Goal: Task Accomplishment & Management: Manage account settings

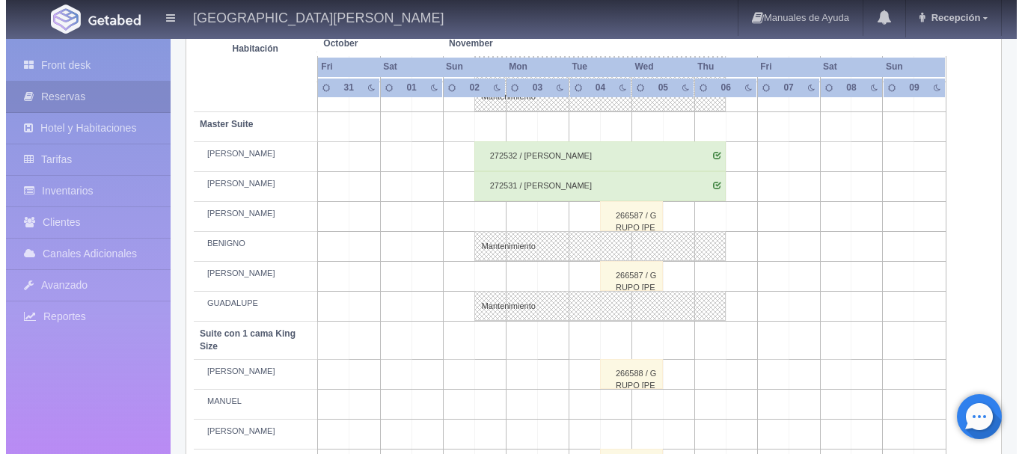
scroll to position [566, 0]
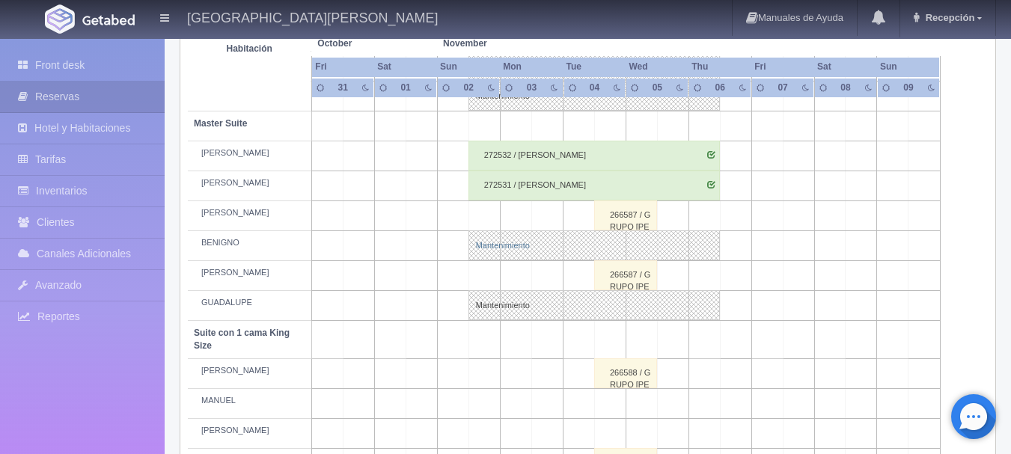
click at [486, 247] on link "Mantenimiento" at bounding box center [593, 245] width 251 height 30
select select "Mantenimiento"
select select "1894_BENIGNO"
type input "[DATE]"
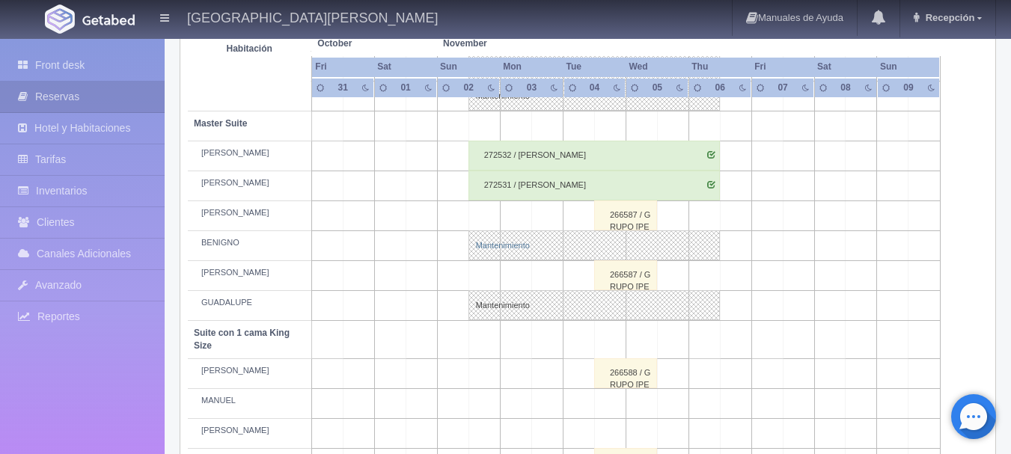
type textarea "BLOQUEO MB - [DATE] [PERSON_NAME] DELTA AIRLINES"
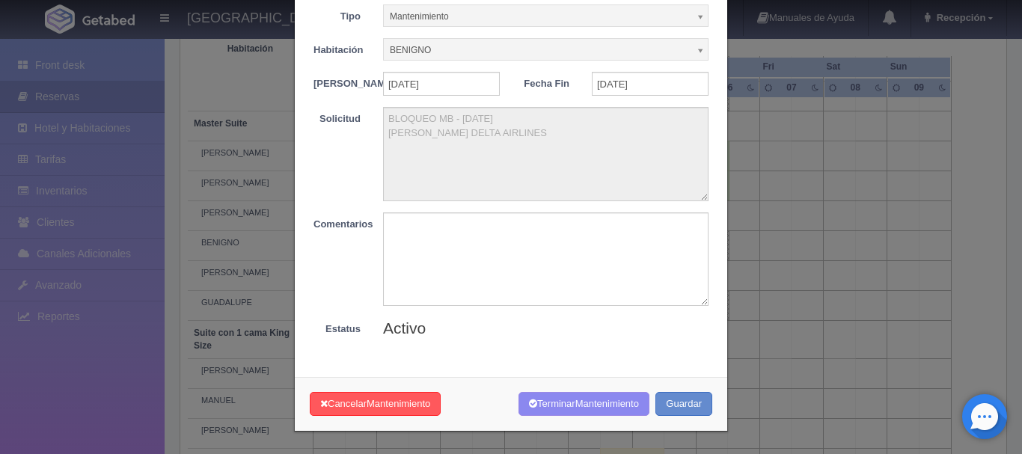
scroll to position [80, 0]
click at [585, 408] on span "Mantenimiento" at bounding box center [607, 403] width 64 height 11
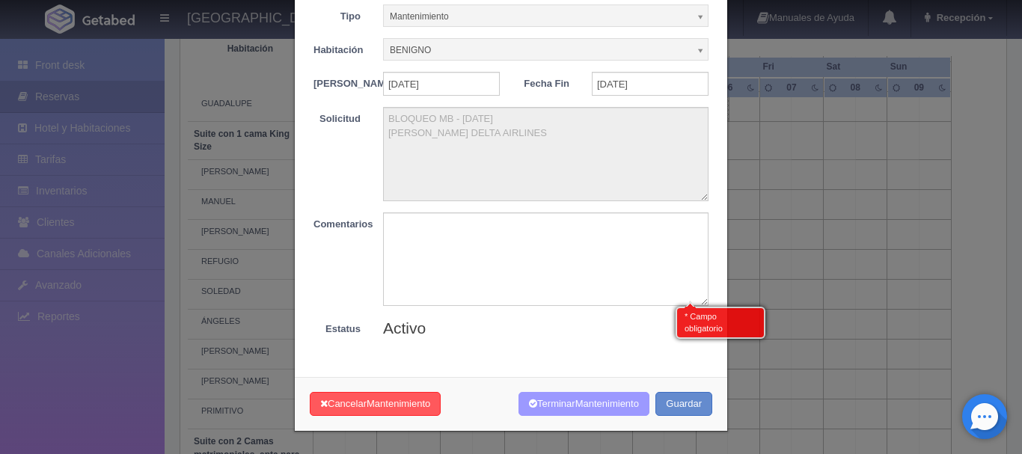
scroll to position [780, 0]
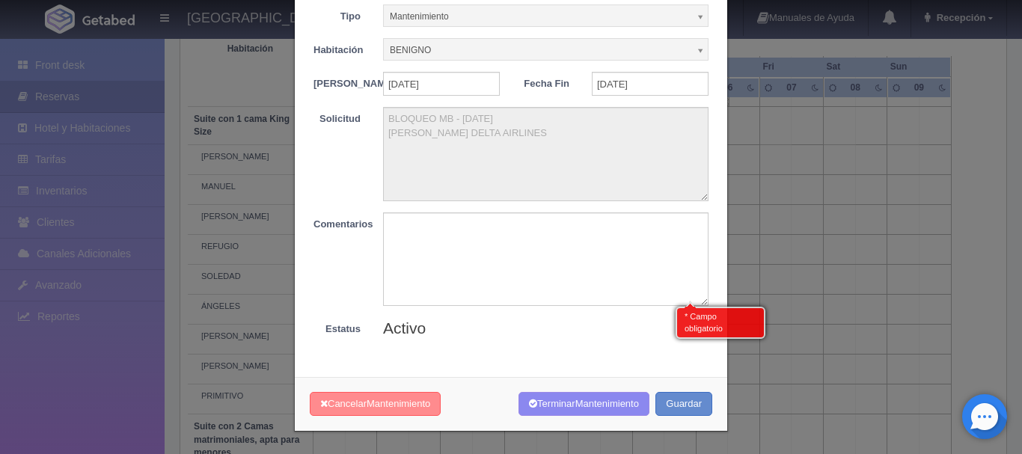
click at [384, 408] on span "Mantenimiento" at bounding box center [399, 403] width 64 height 11
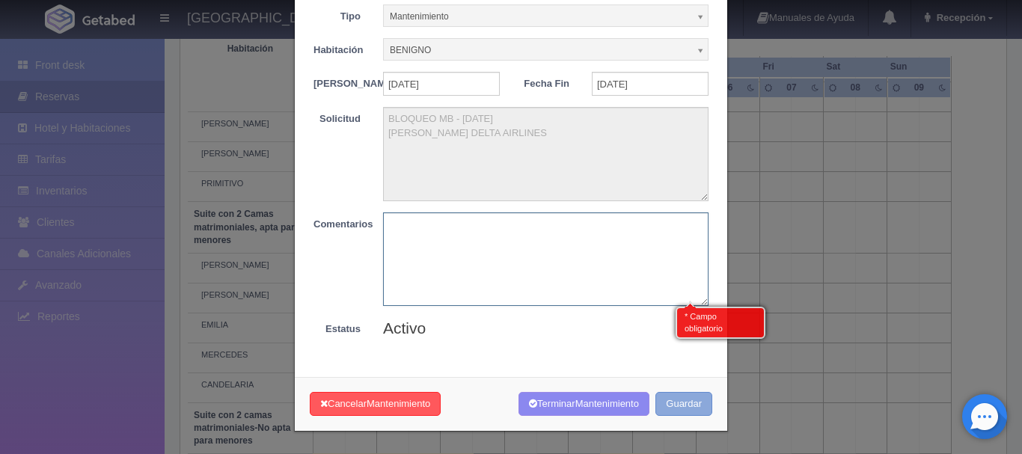
scroll to position [994, 0]
click at [677, 403] on button "Guardar" at bounding box center [683, 404] width 57 height 25
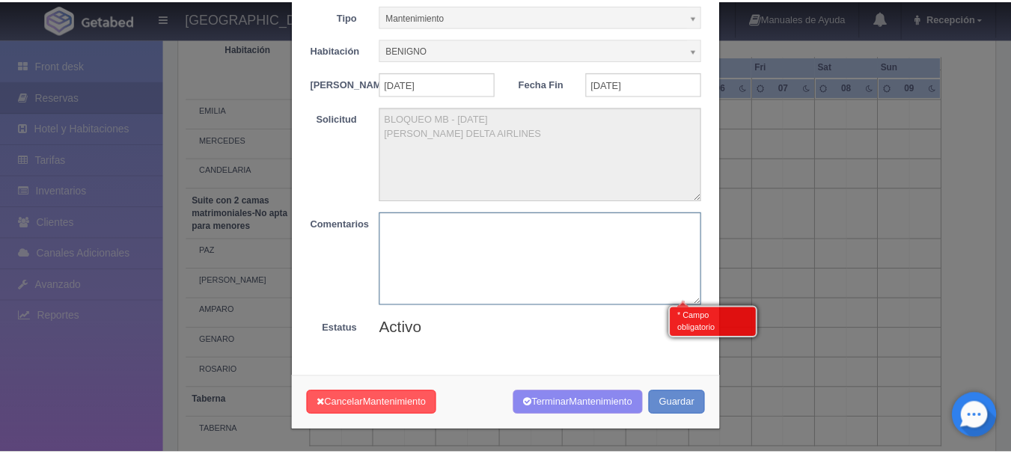
scroll to position [0, 0]
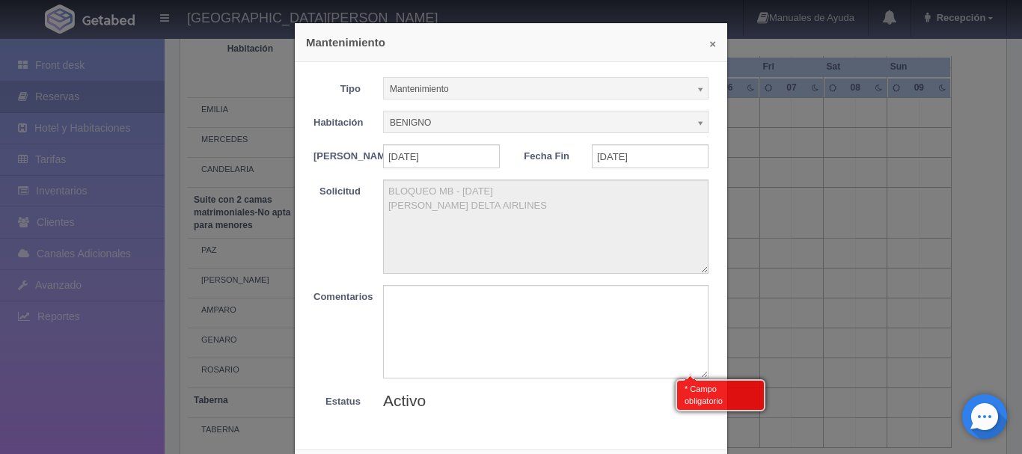
click at [709, 44] on button "×" at bounding box center [712, 43] width 7 height 11
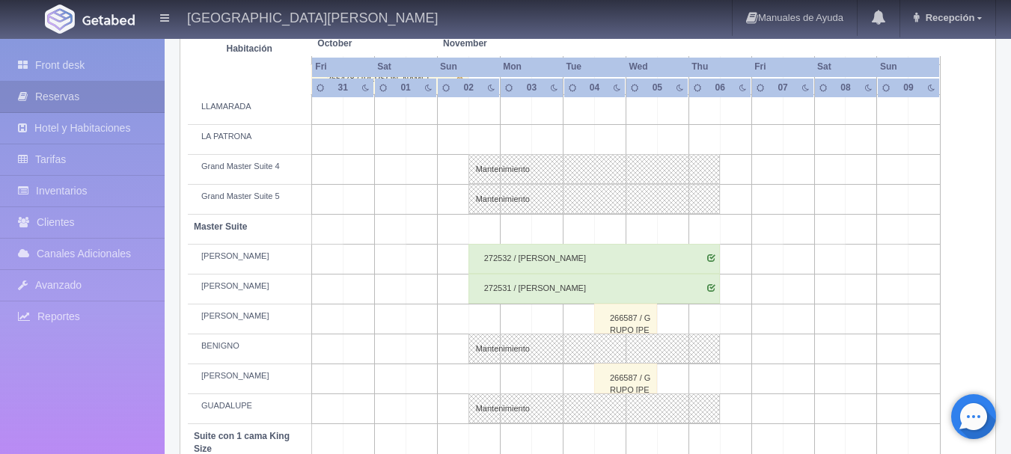
scroll to position [464, 0]
click at [511, 256] on div "272532 / Susan Bartyzal" at bounding box center [593, 258] width 251 height 30
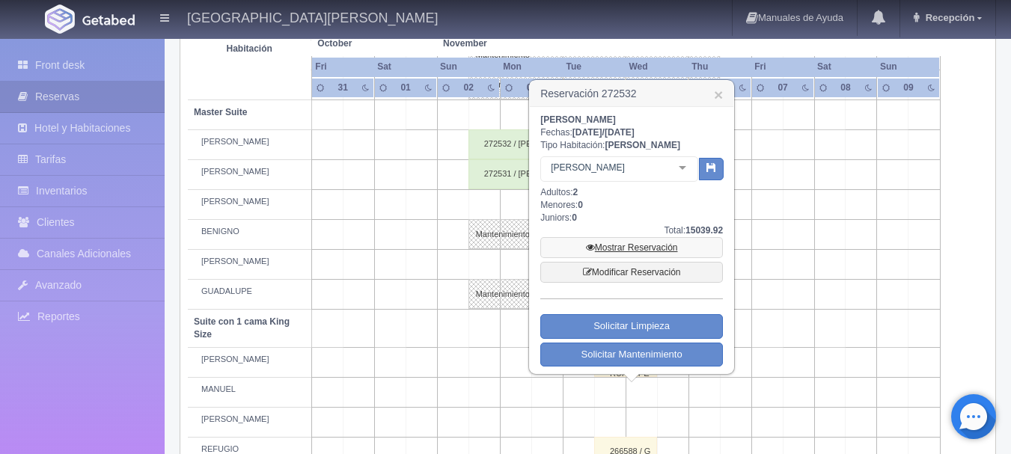
scroll to position [578, 0]
click at [682, 169] on div at bounding box center [682, 167] width 30 height 22
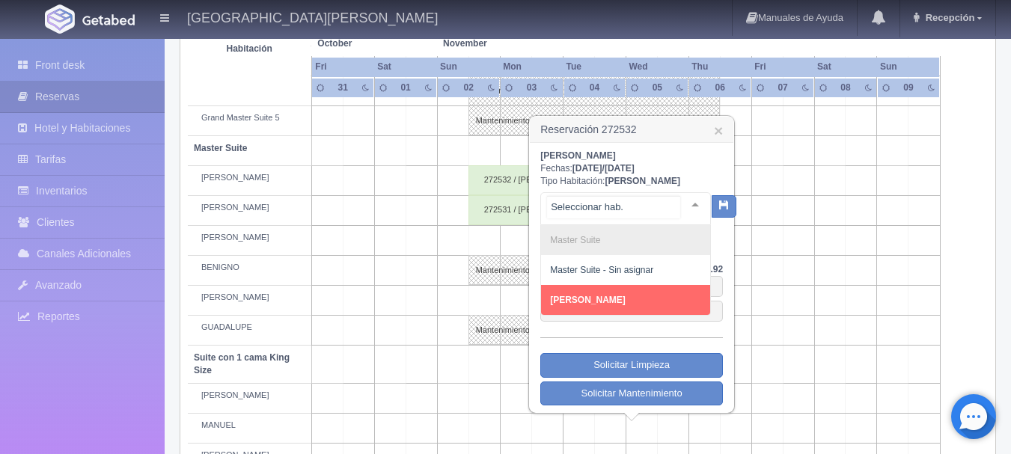
scroll to position [544, 0]
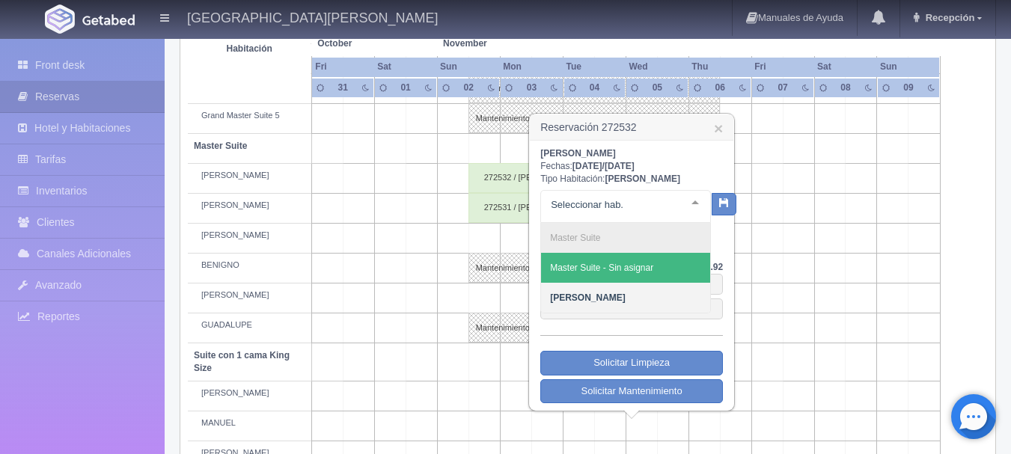
click at [694, 201] on div at bounding box center [695, 202] width 30 height 22
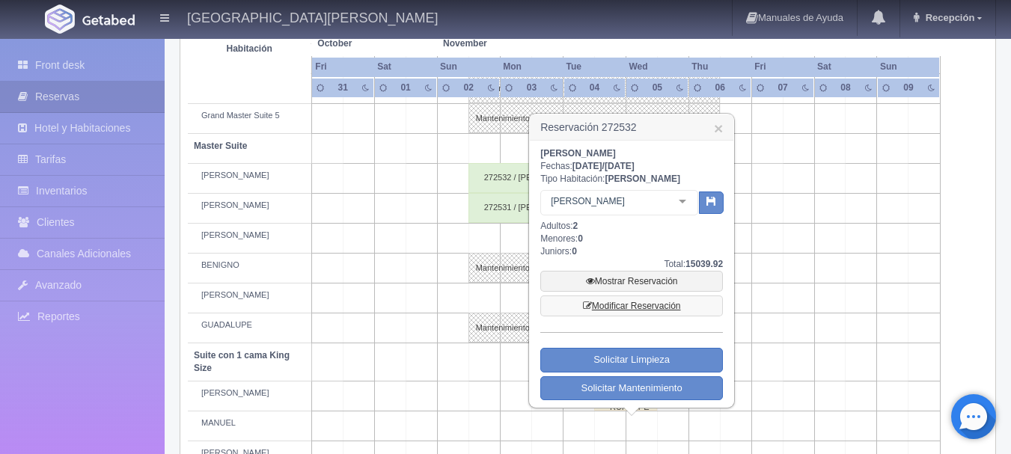
click at [642, 310] on link "Modificar Reservación" at bounding box center [631, 306] width 183 height 21
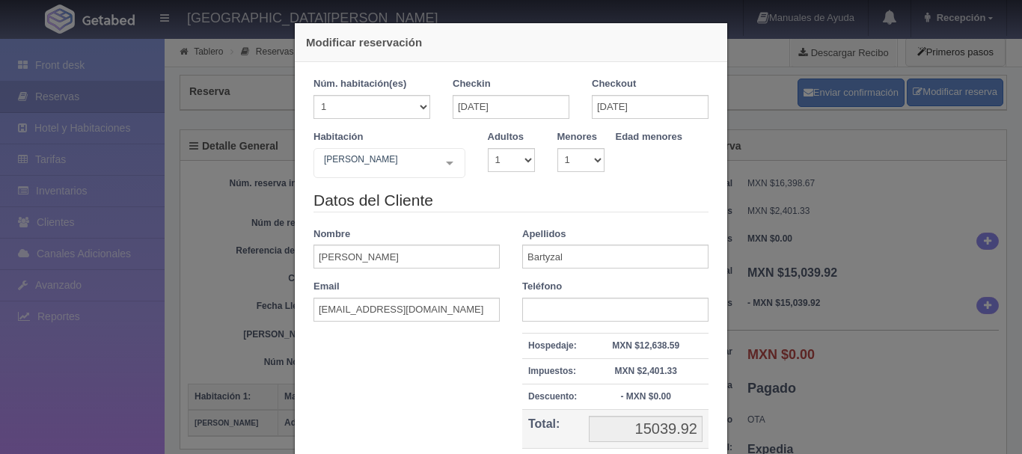
select select "1"
click at [441, 157] on div "LAURA Suite con 2 camas matrimoniales-No apta para menores Suite con 2 camas ma…" at bounding box center [389, 163] width 152 height 30
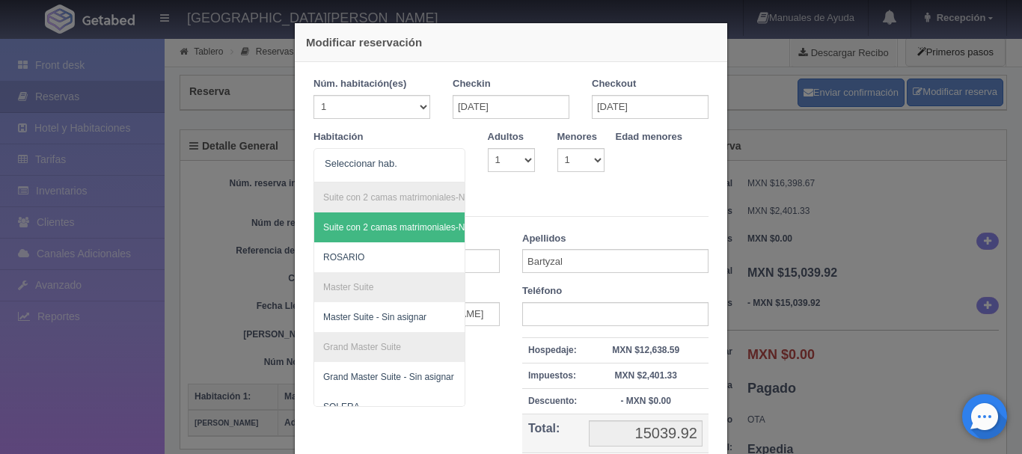
click at [754, 106] on div "Modificar reservación Núm. habitación(es) 1 2 3 4 5 6 7 8 9 10 11 12 13 14 15 1…" at bounding box center [511, 227] width 1022 height 454
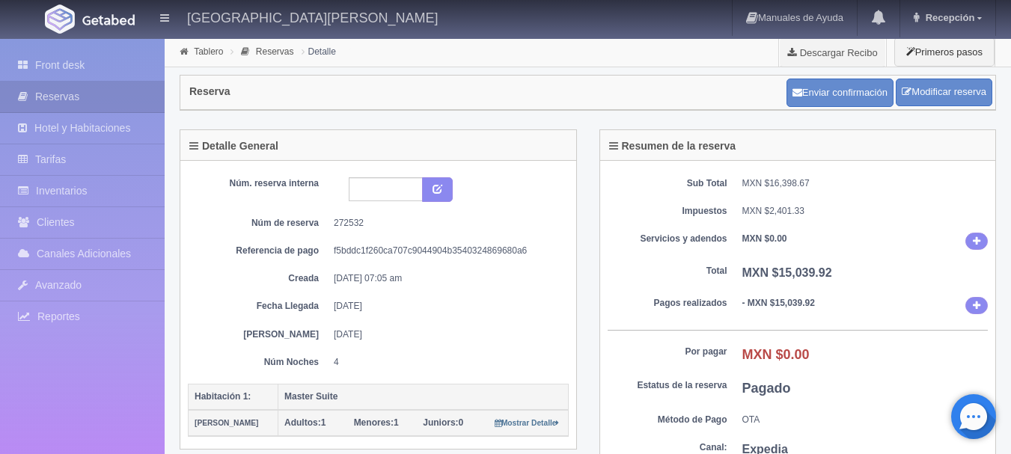
click at [94, 14] on img at bounding box center [108, 19] width 52 height 11
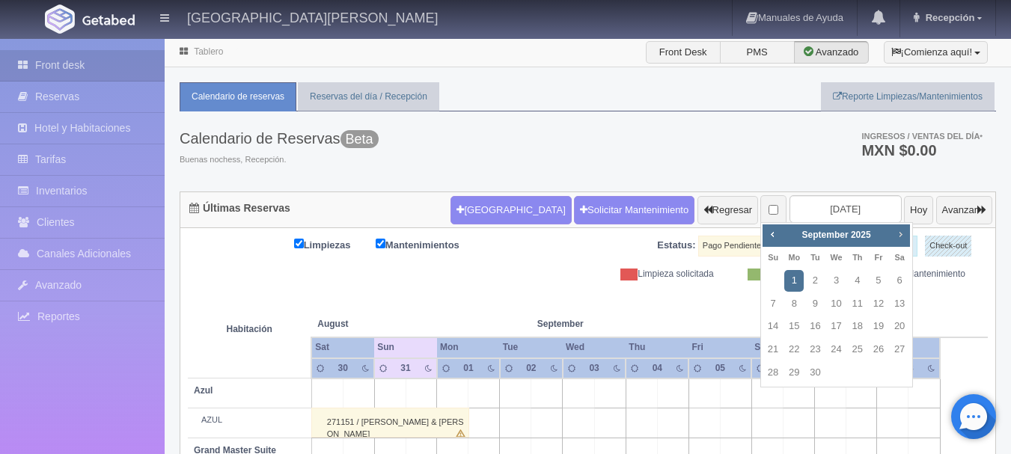
click at [903, 230] on span "Next" at bounding box center [900, 234] width 12 height 12
click at [779, 306] on link "2" at bounding box center [772, 304] width 19 height 22
type input "[DATE]"
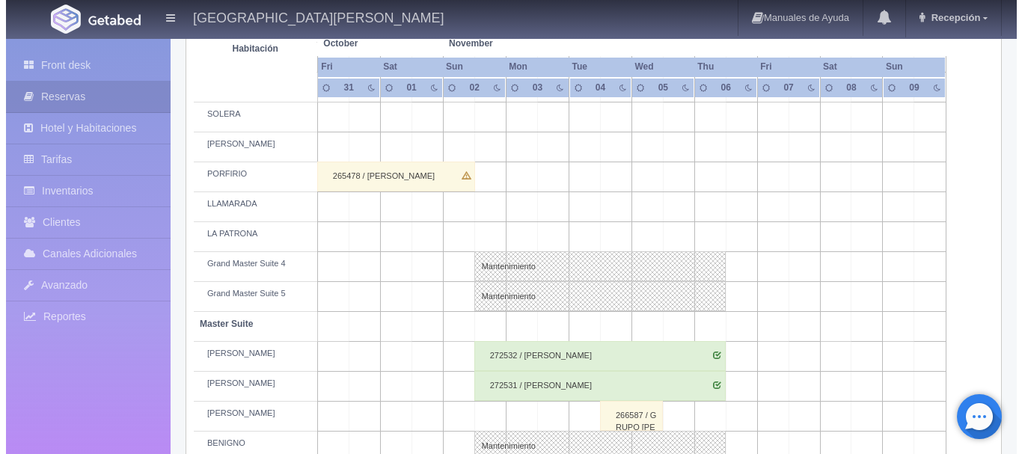
scroll to position [365, 0]
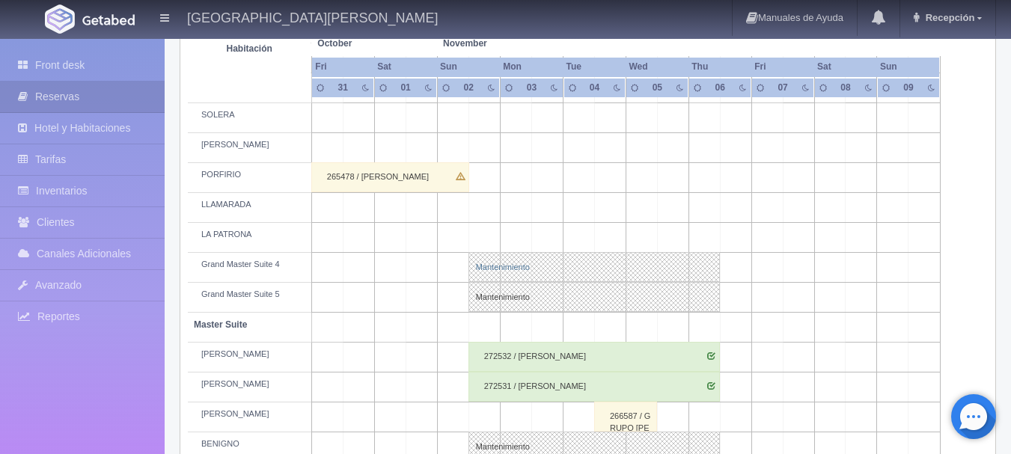
click at [480, 266] on link "Mantenimiento" at bounding box center [593, 267] width 251 height 30
select select "Mantenimiento"
select select
type input "[DATE]"
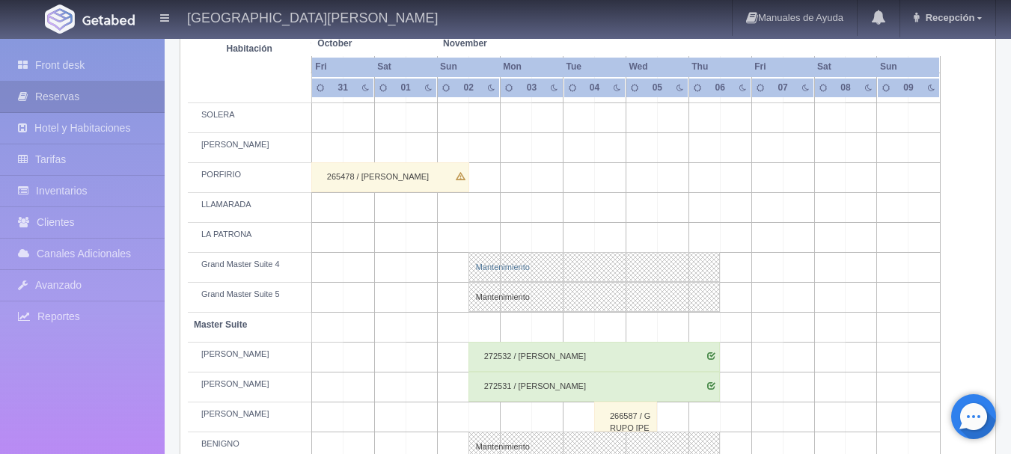
type textarea "BLOQUEO MB - [DATE] [PERSON_NAME] DELTA AIRLINES"
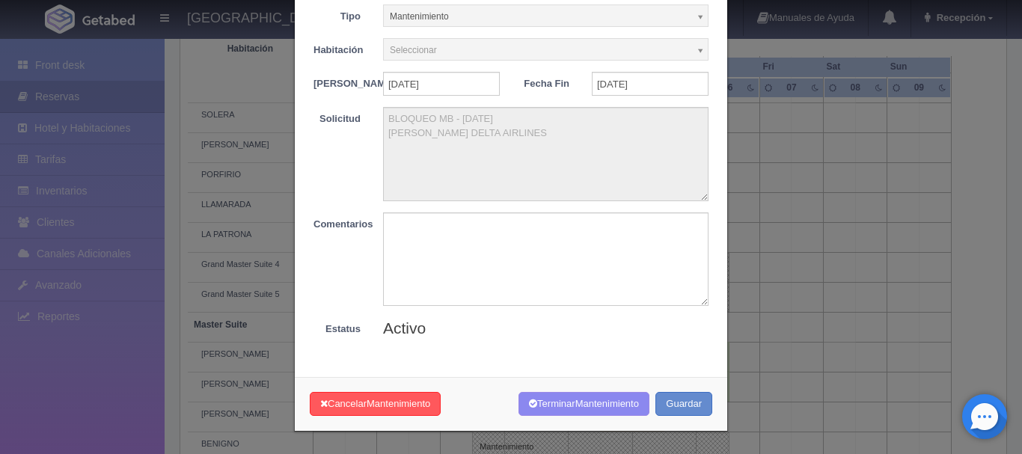
scroll to position [82, 0]
click at [458, 249] on textarea at bounding box center [545, 259] width 325 height 94
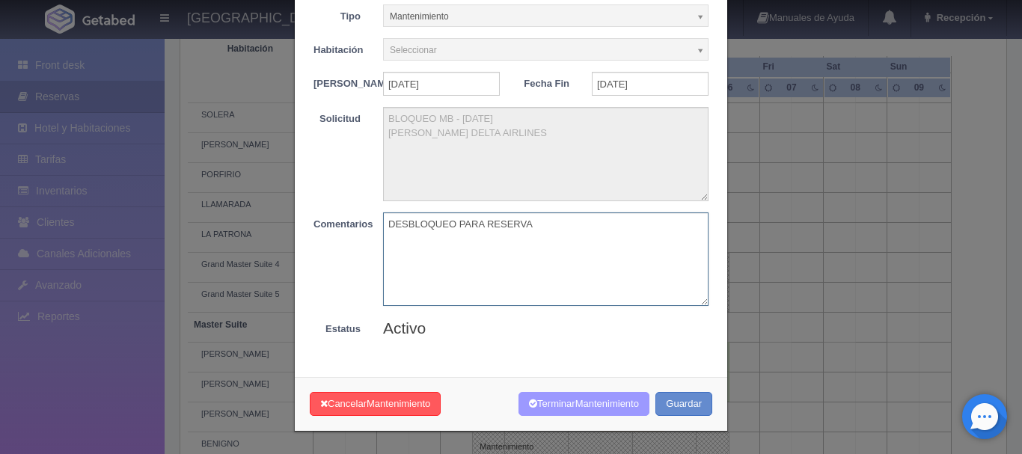
type textarea "DESBLOQUEO PARA RESERVA"
click at [583, 411] on button "Terminar Mantenimiento" at bounding box center [583, 404] width 131 height 25
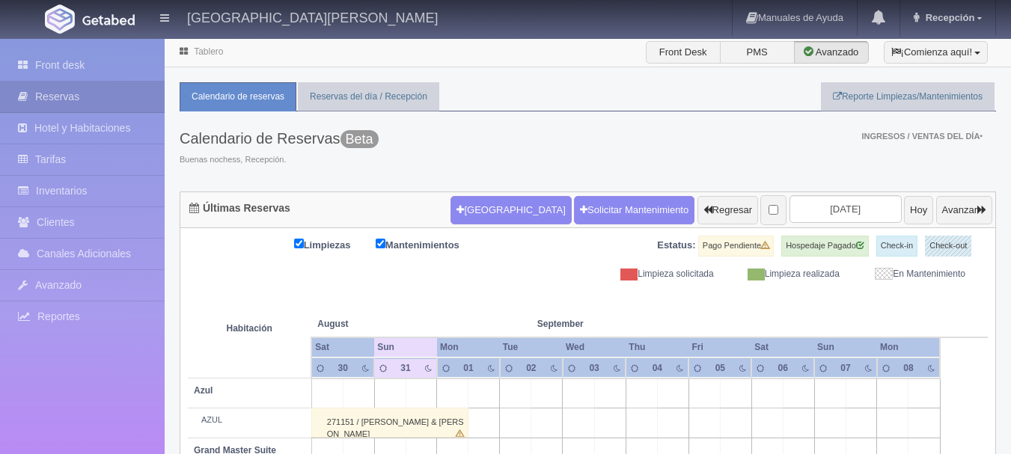
scroll to position [159, 0]
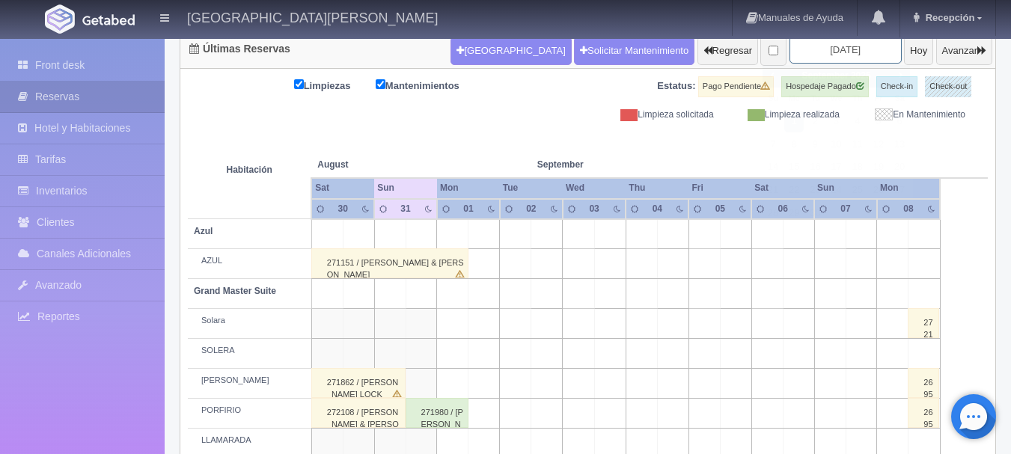
click at [842, 48] on input "[DATE]" at bounding box center [845, 50] width 112 height 28
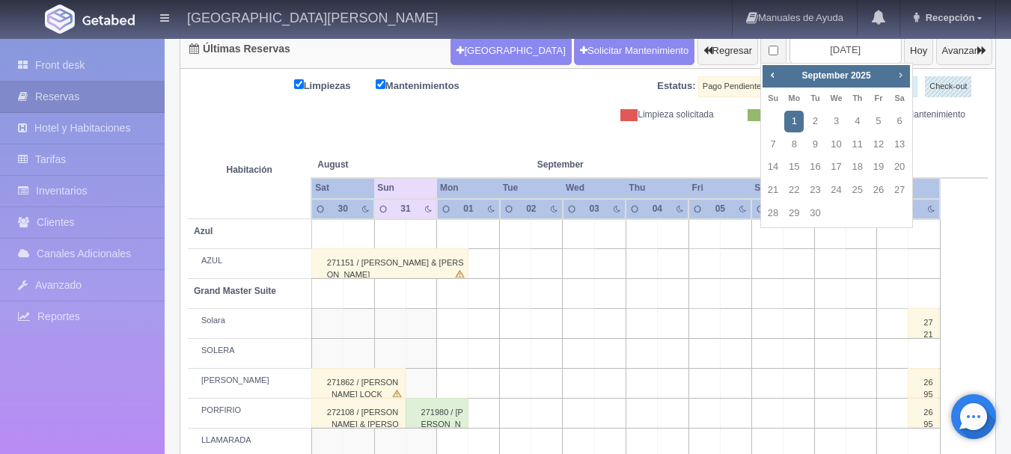
click at [903, 77] on span "Next" at bounding box center [900, 75] width 12 height 12
click at [774, 153] on link "2" at bounding box center [772, 145] width 19 height 22
type input "[DATE]"
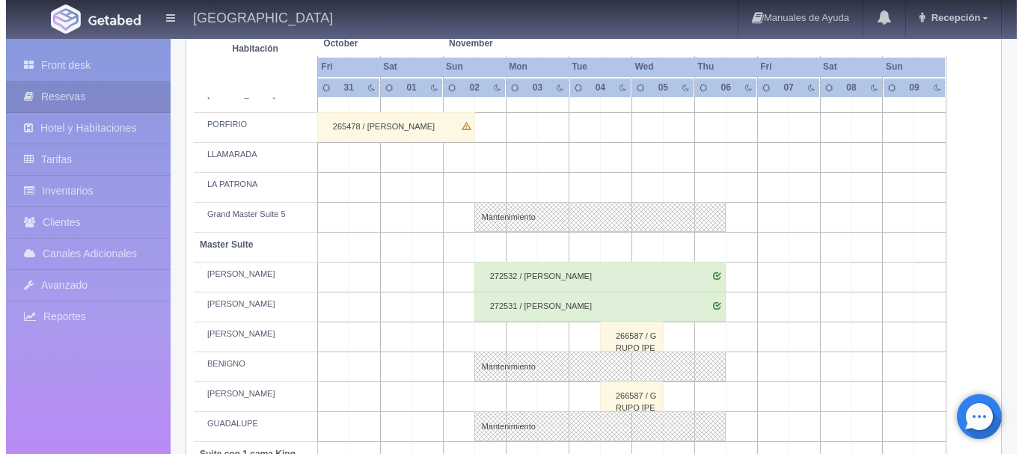
scroll to position [416, 0]
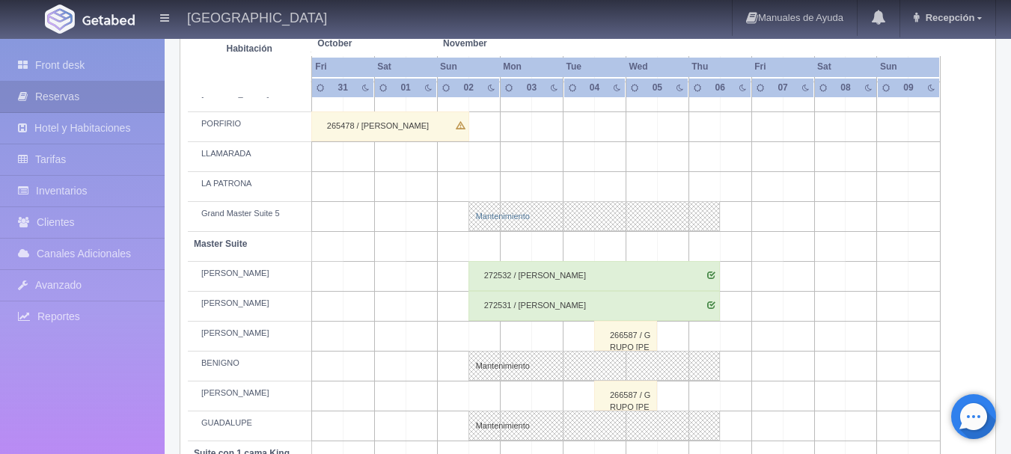
click at [480, 218] on link "Mantenimiento" at bounding box center [593, 216] width 251 height 30
select select "Mantenimiento"
select select
type input "[DATE]"
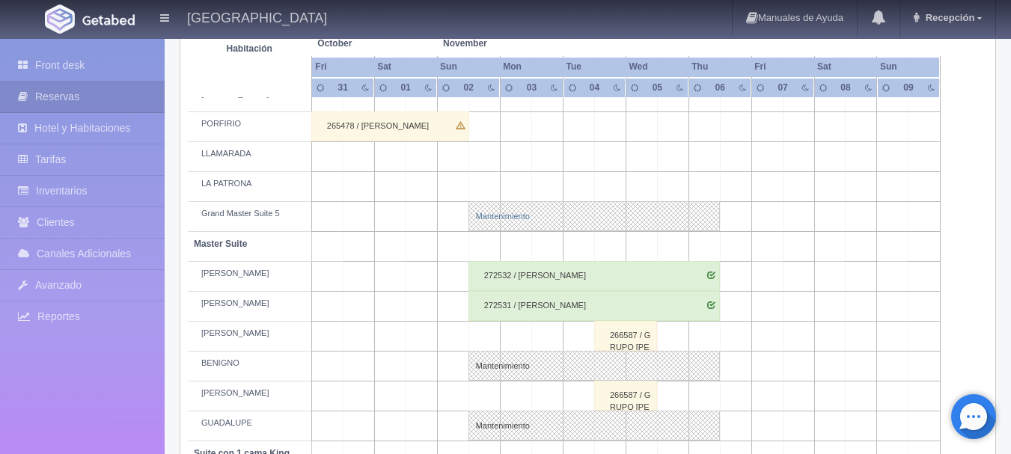
type textarea "BLOQUEO MB - [DATE] [PERSON_NAME] DELTA AIRLINES"
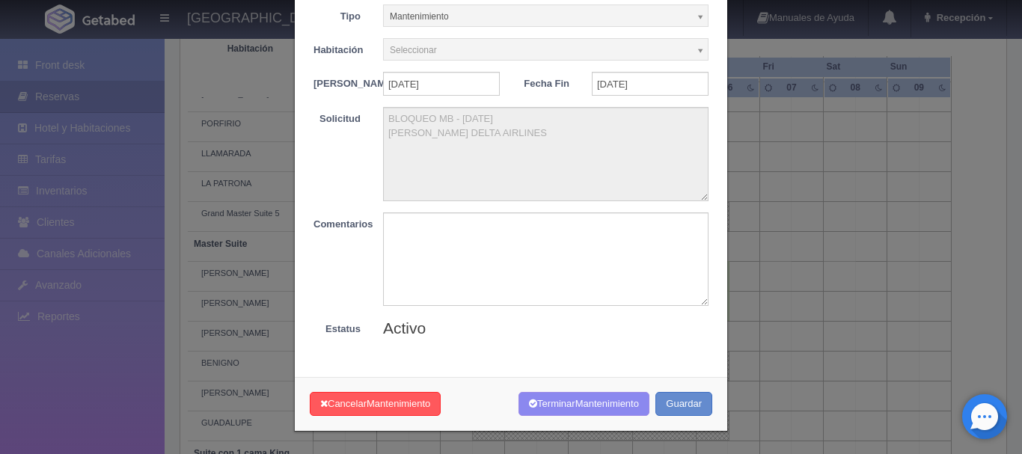
scroll to position [82, 0]
click at [681, 411] on button "Guardar" at bounding box center [683, 404] width 57 height 25
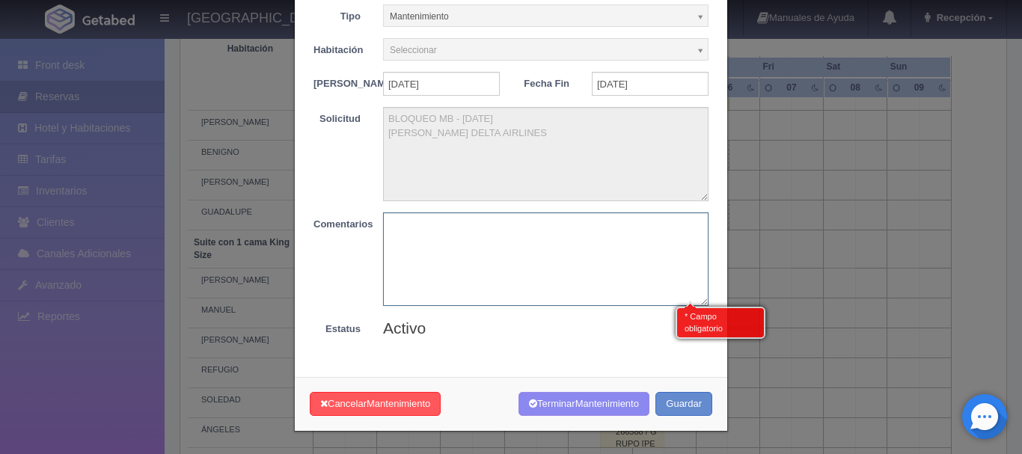
scroll to position [628, 0]
click at [601, 241] on textarea at bounding box center [545, 259] width 325 height 94
type textarea "DESBLOQUEO HABBITACIONES"
click at [603, 405] on span "Mantenimiento" at bounding box center [607, 403] width 64 height 11
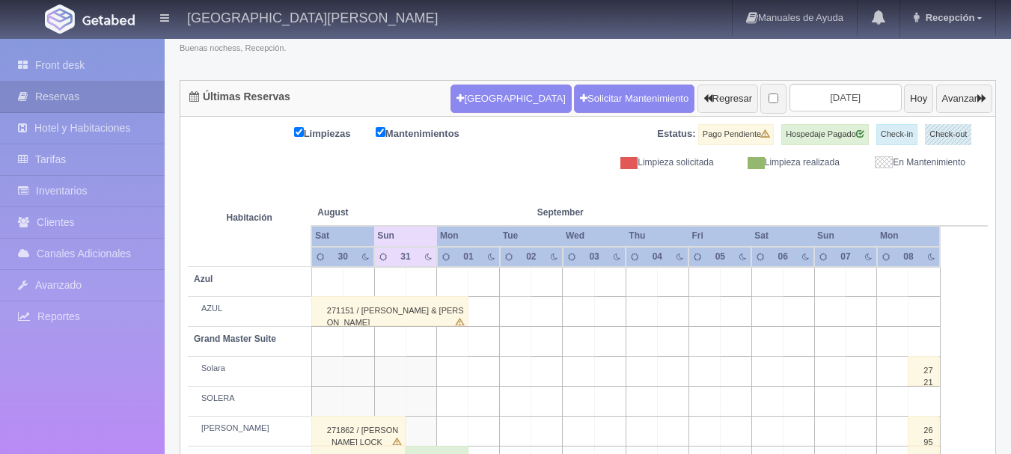
scroll to position [111, 0]
click at [842, 86] on input "2025-09-01" at bounding box center [845, 98] width 112 height 28
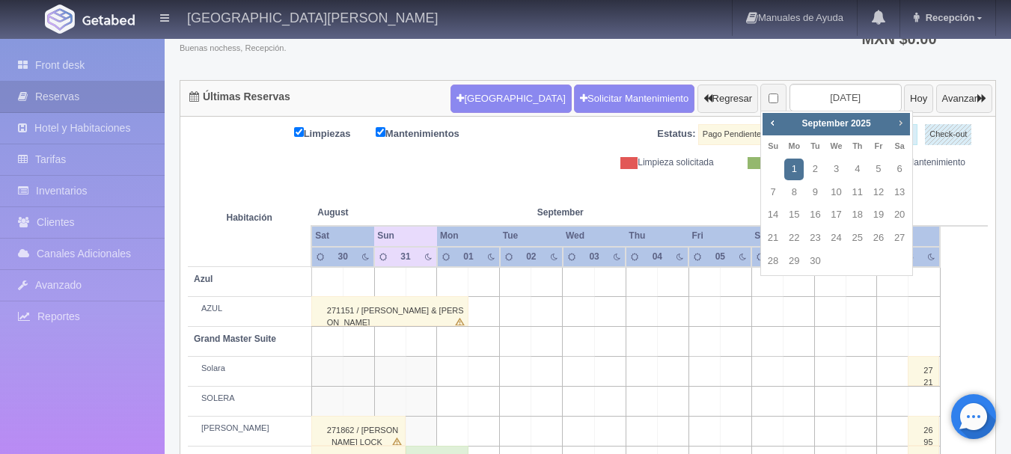
click at [896, 120] on span "Next" at bounding box center [900, 123] width 12 height 12
click at [899, 126] on span "Next" at bounding box center [900, 123] width 12 height 12
click at [774, 195] on link "2" at bounding box center [772, 193] width 19 height 22
type input "[DATE]"
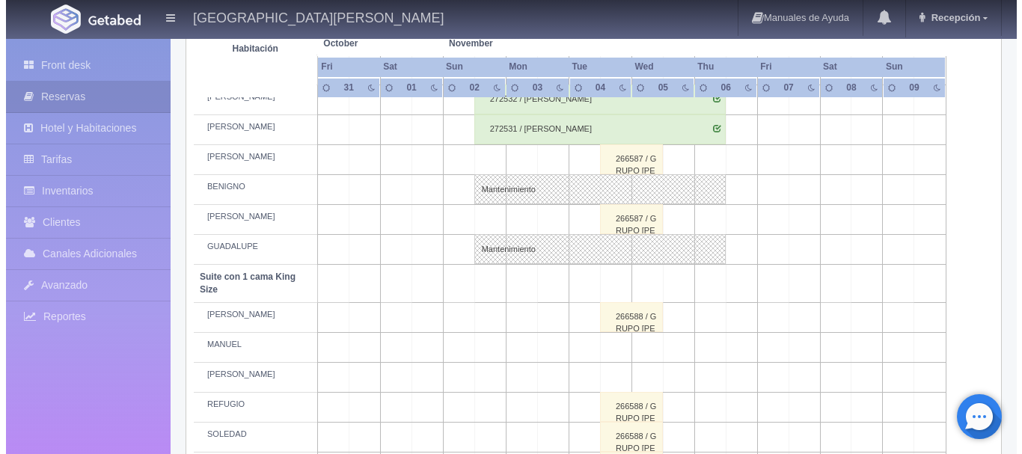
scroll to position [575, 0]
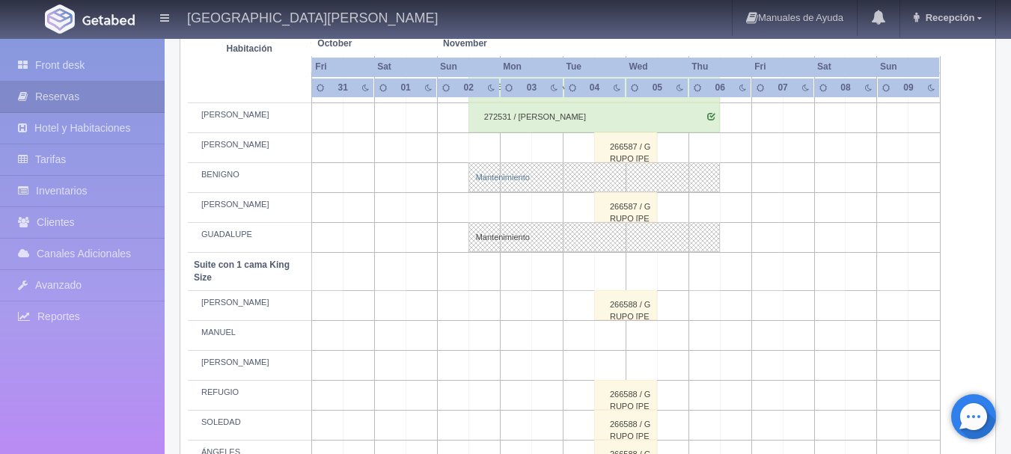
click at [483, 178] on link "Mantenimiento" at bounding box center [593, 177] width 251 height 30
select select "Mantenimiento"
select select "1894_BENIGNO"
type input "[DATE]"
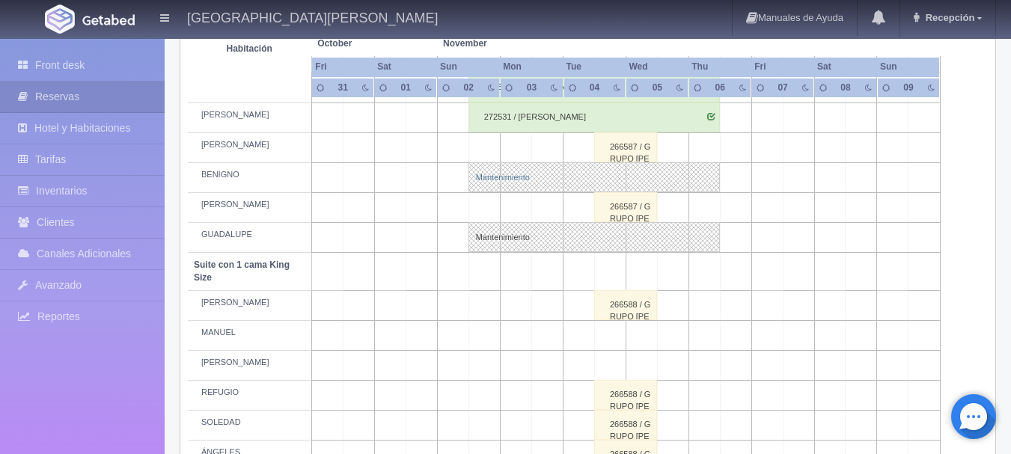
type textarea "BLOQUEO MB - [DATE] [PERSON_NAME] DELTA AIRLINES"
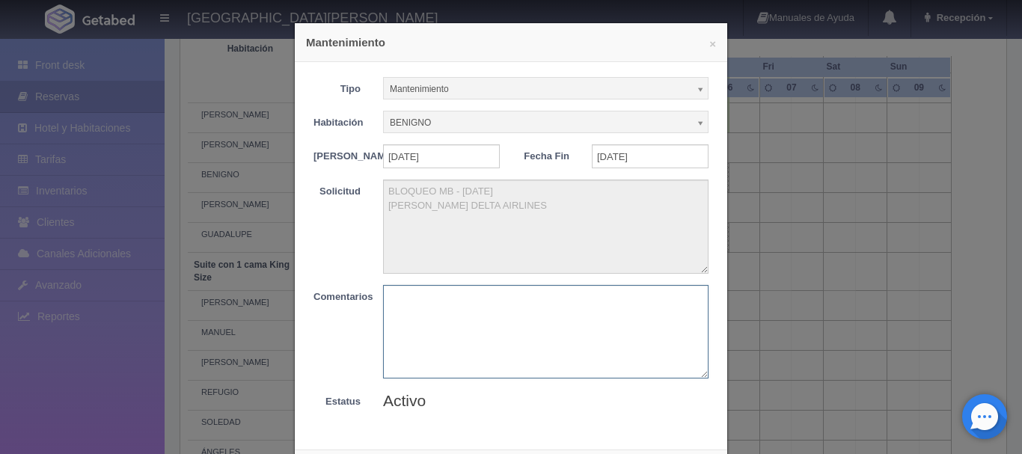
click at [479, 325] on textarea at bounding box center [545, 332] width 325 height 94
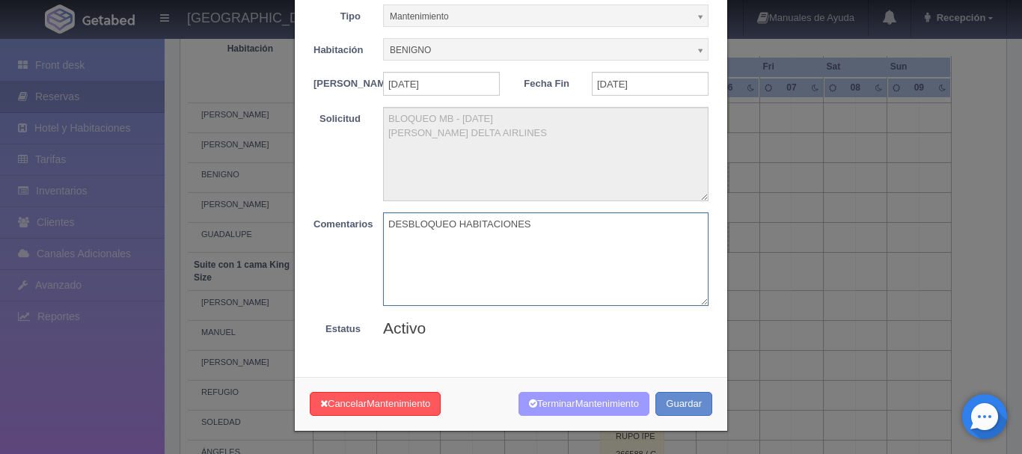
type textarea "DESBLOQUEO HABITACIONES"
click at [594, 398] on span "Mantenimiento" at bounding box center [607, 403] width 64 height 11
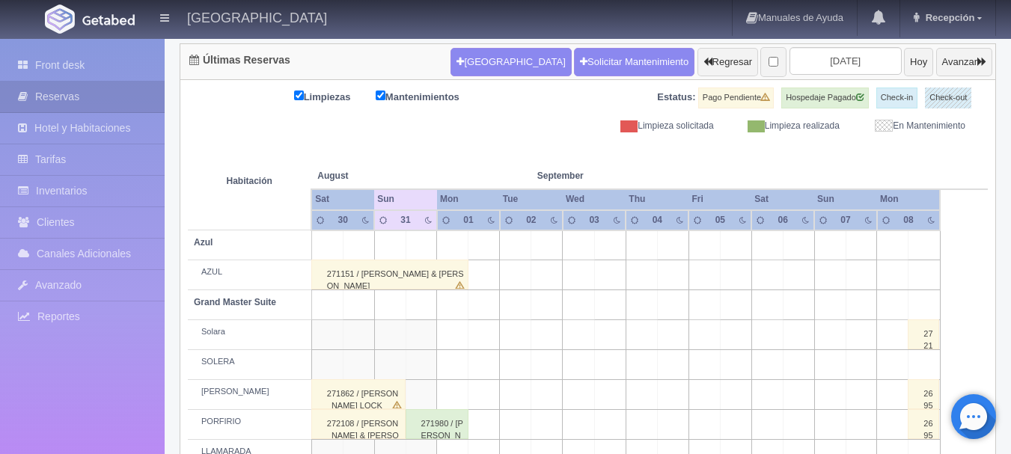
scroll to position [150, 0]
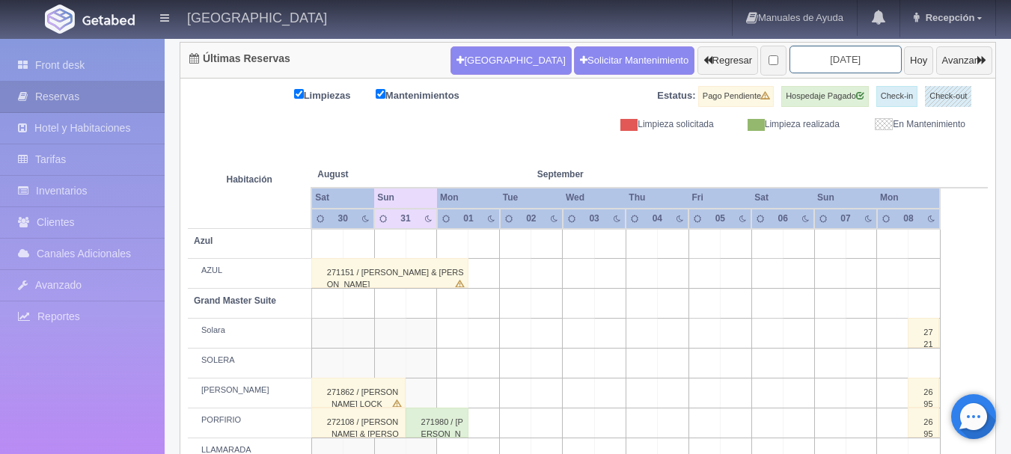
click at [827, 55] on input "[DATE]" at bounding box center [845, 60] width 112 height 28
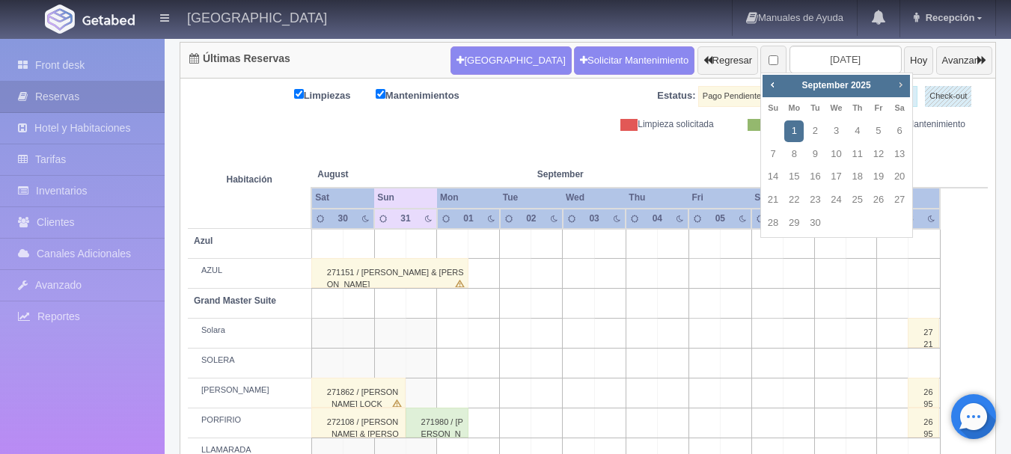
click at [903, 85] on span "Next" at bounding box center [900, 85] width 12 height 12
click at [777, 150] on link "2" at bounding box center [772, 155] width 19 height 22
type input "[DATE]"
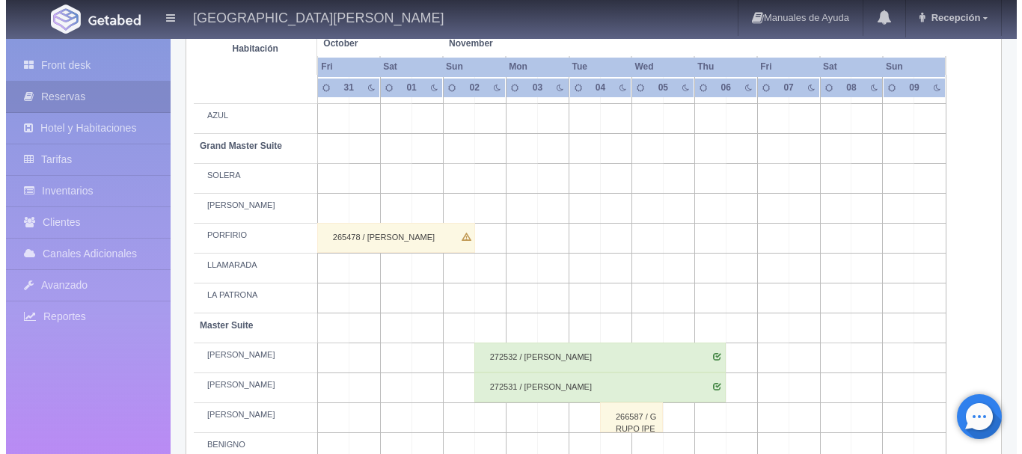
scroll to position [305, 0]
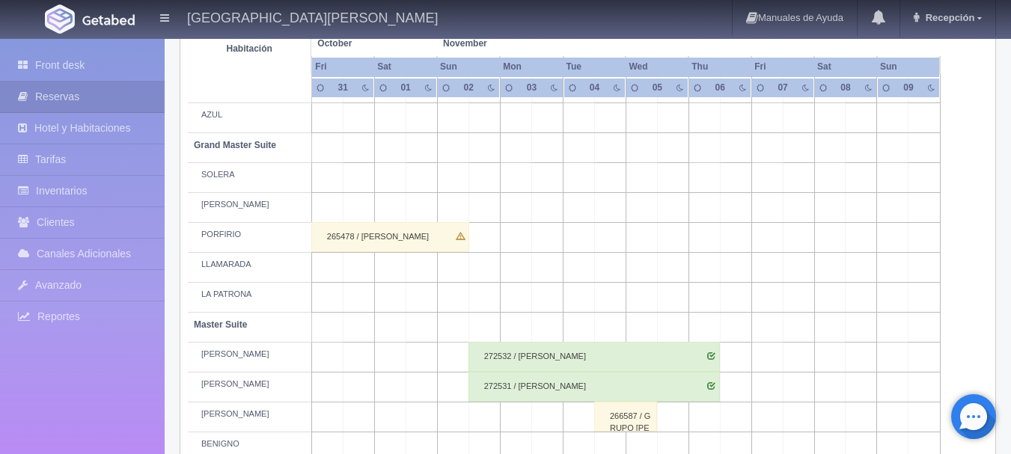
click at [490, 182] on td at bounding box center [483, 178] width 31 height 30
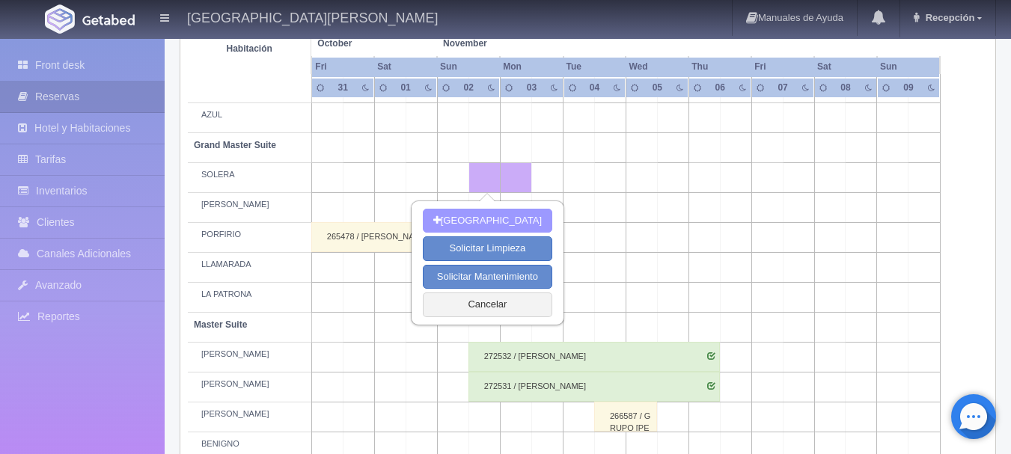
click at [494, 218] on button "[GEOGRAPHIC_DATA]" at bounding box center [487, 221] width 129 height 25
type input "[DATE]"
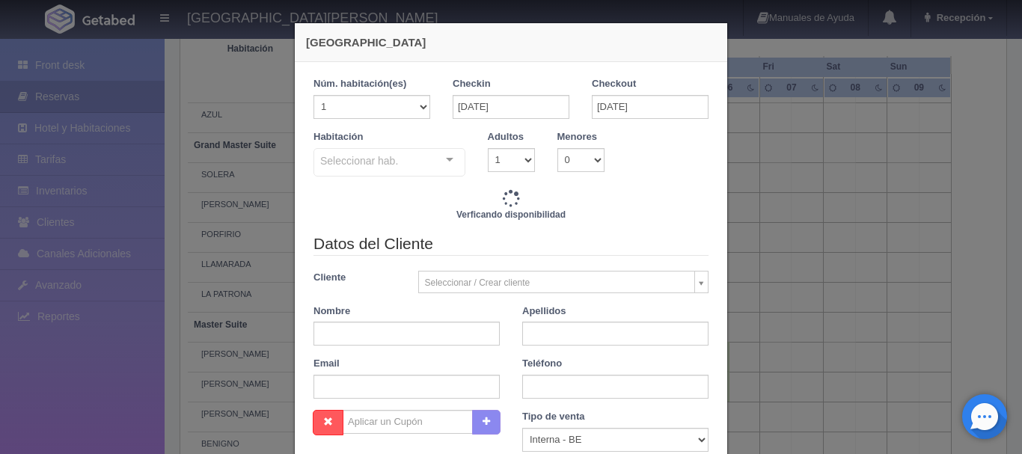
checkbox input "false"
type input "5620.00"
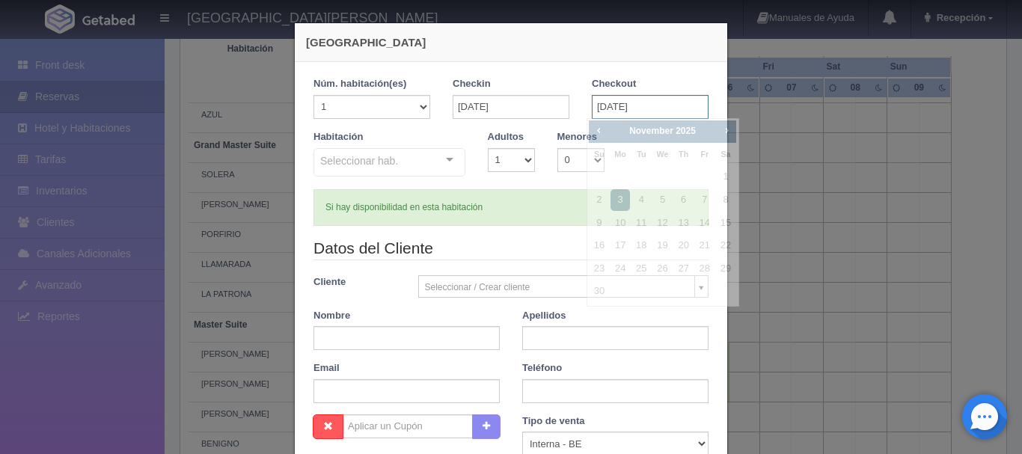
click at [655, 106] on input "03-11-2025" at bounding box center [650, 107] width 117 height 24
checkbox input "false"
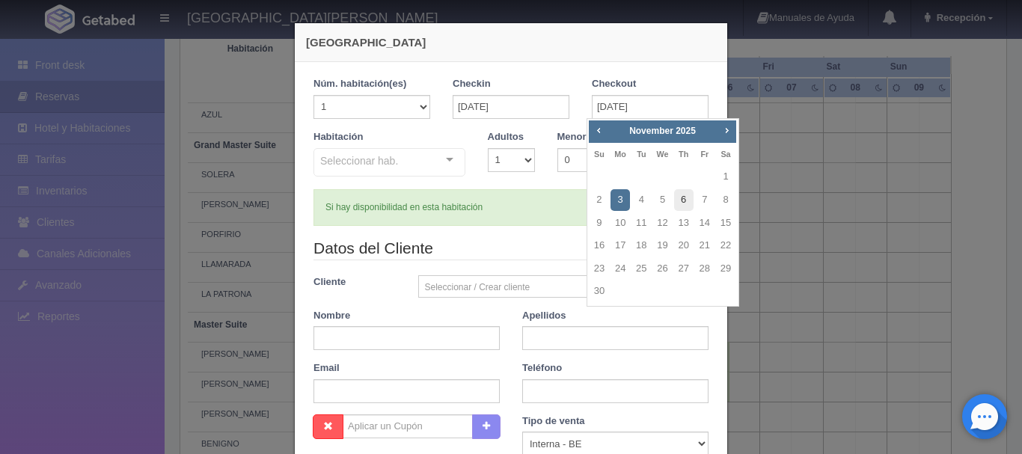
click at [680, 206] on link "6" at bounding box center [683, 200] width 19 height 22
type input "[DATE]"
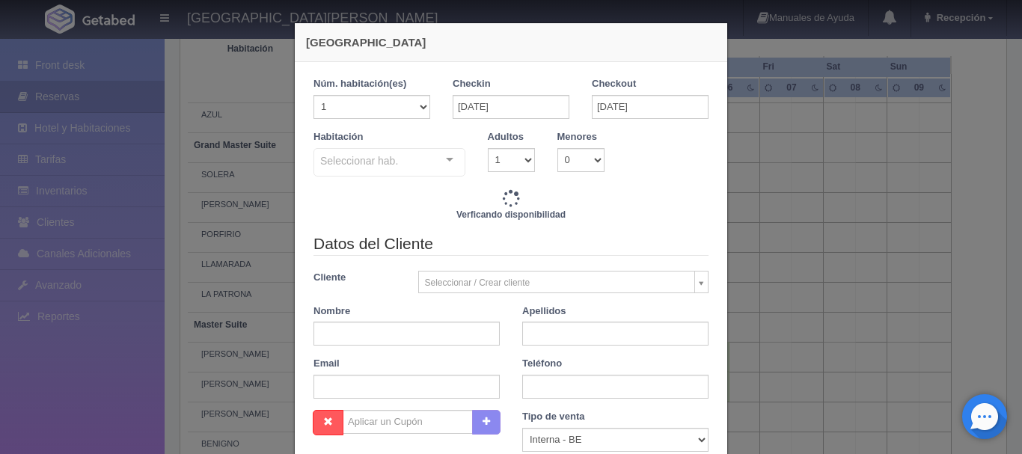
checkbox input "false"
type input "22480.00"
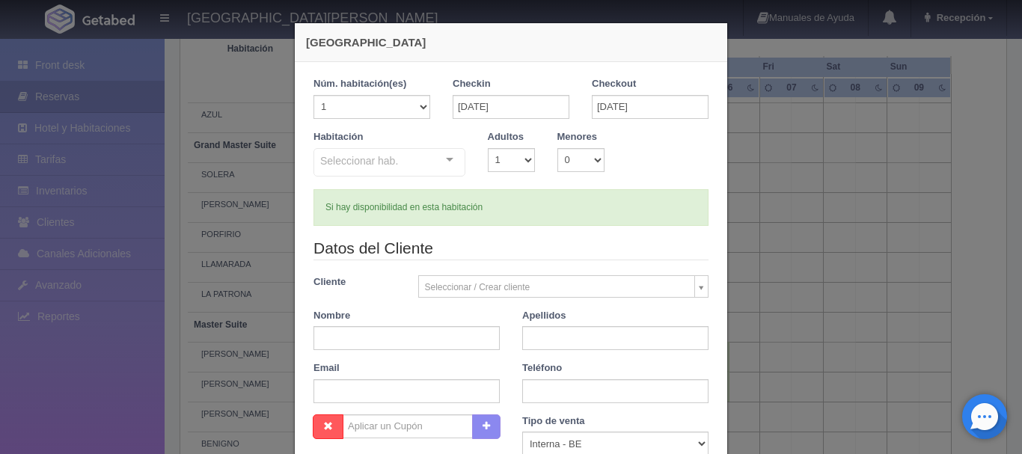
checkbox input "false"
click at [444, 162] on div "Seleccionar hab. Suite con 2 camas matrimoniales-No apta para menores Suite con…" at bounding box center [389, 163] width 152 height 30
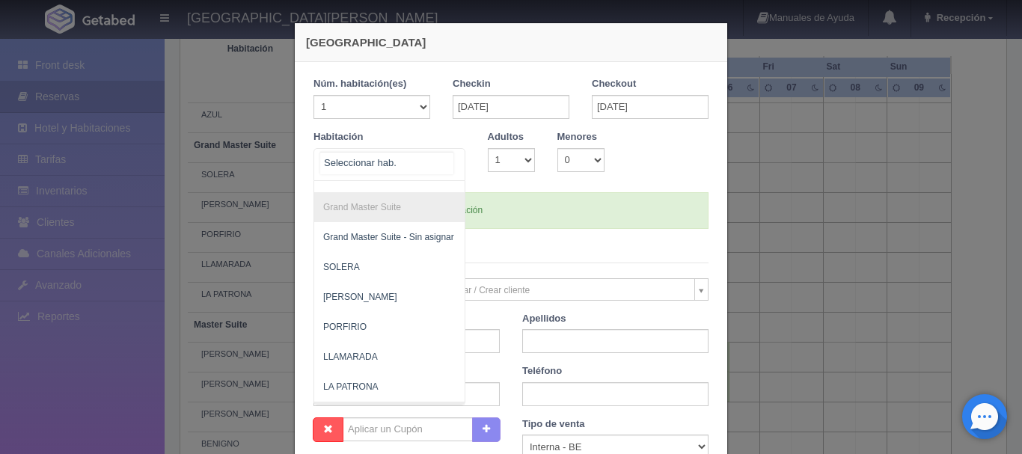
scroll to position [199, 0]
click at [378, 269] on span "SOLERA" at bounding box center [462, 266] width 296 height 30
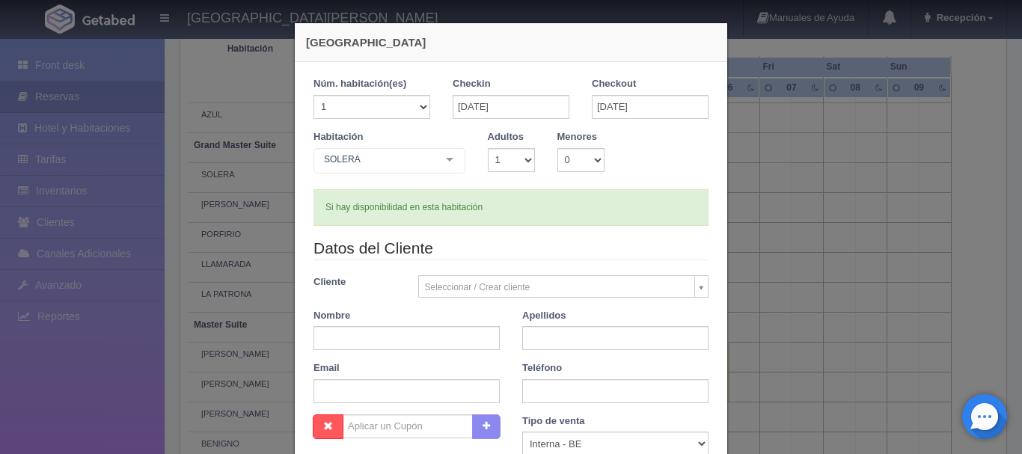
checkbox input "false"
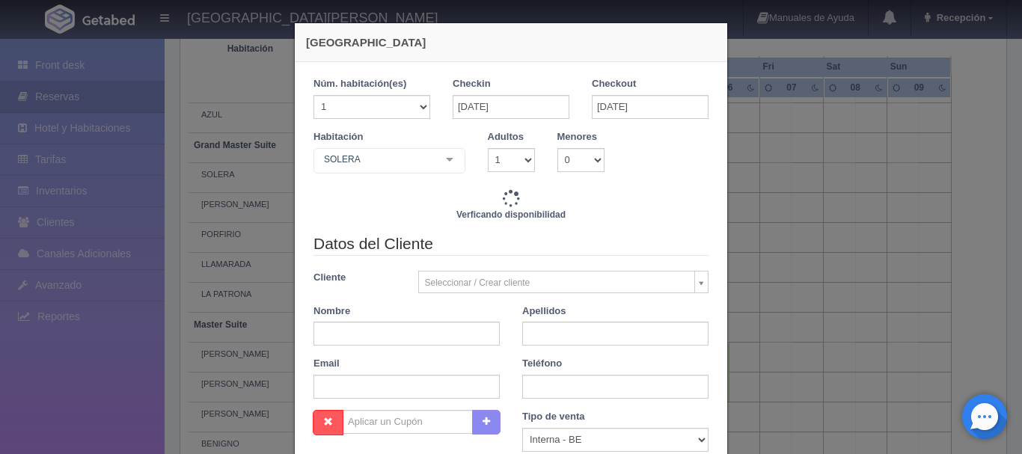
type input "22480.00"
checkbox input "false"
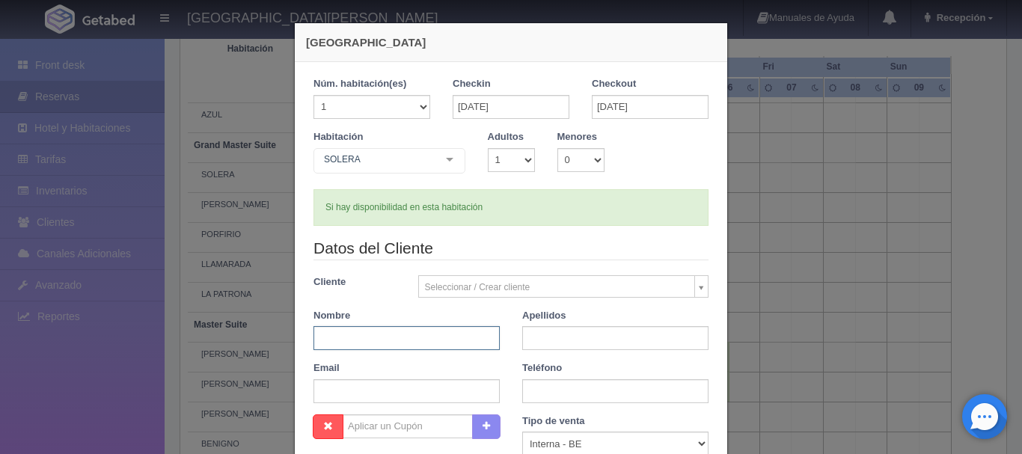
click at [435, 340] on input "text" at bounding box center [406, 338] width 186 height 24
type input "SUSAN"
click at [551, 333] on input "text" at bounding box center [615, 338] width 186 height 24
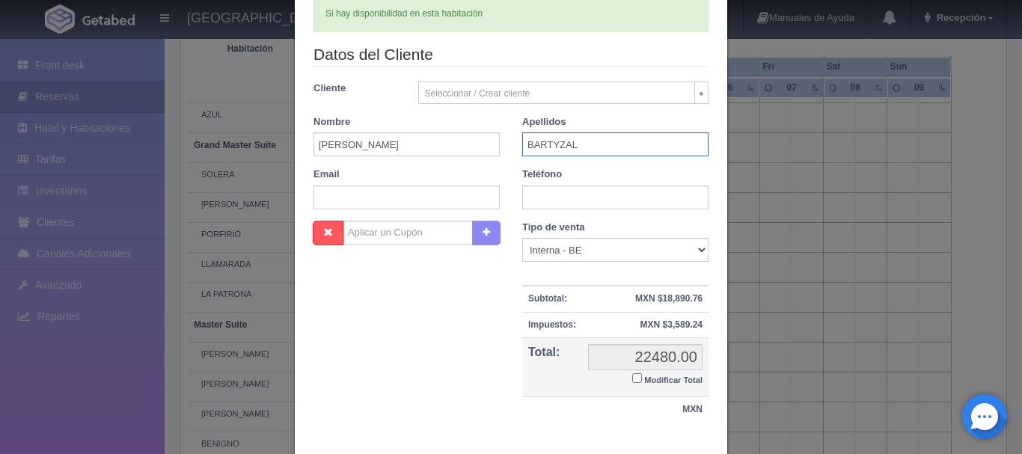
scroll to position [281, 0]
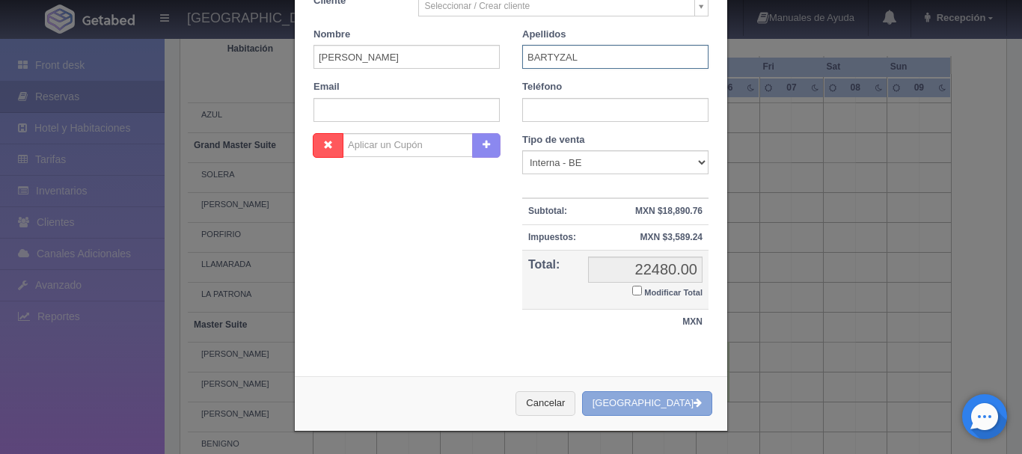
type input "BARTYZAL"
click at [652, 406] on button "[GEOGRAPHIC_DATA]" at bounding box center [647, 403] width 130 height 25
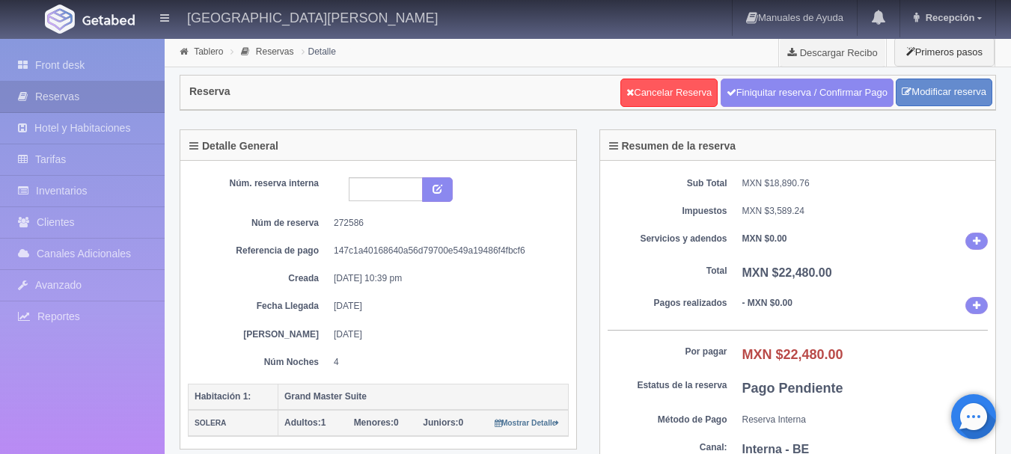
click at [85, 14] on img at bounding box center [108, 19] width 52 height 11
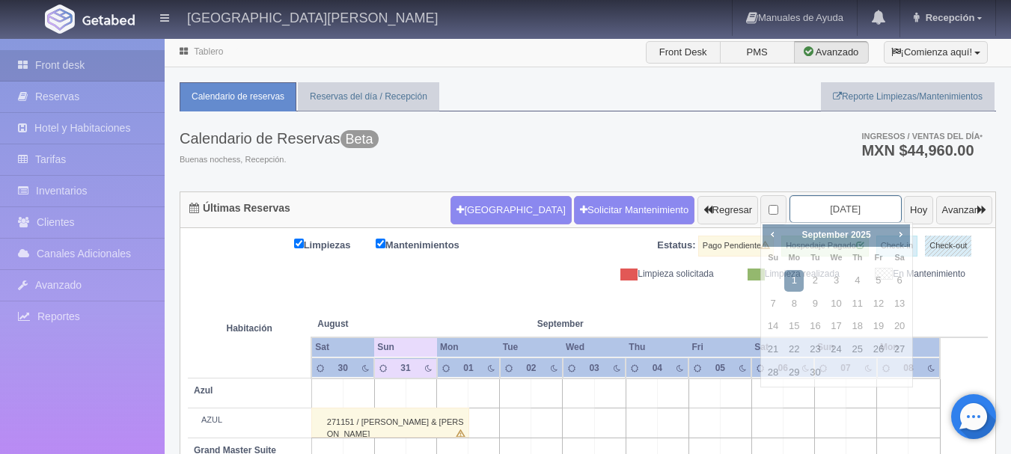
click at [844, 221] on input "2025-09-01" at bounding box center [845, 209] width 112 height 28
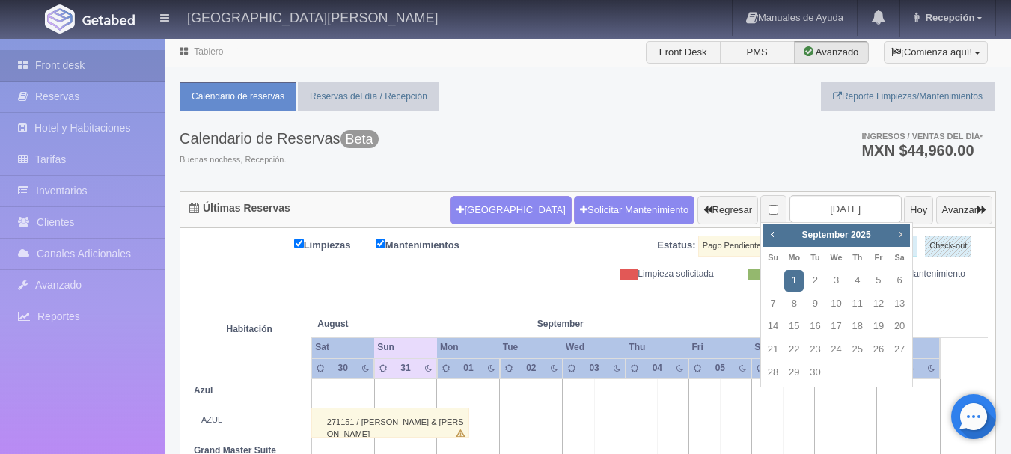
click at [903, 235] on span "Next" at bounding box center [900, 234] width 12 height 12
click at [780, 308] on link "2" at bounding box center [772, 304] width 19 height 22
type input "[DATE]"
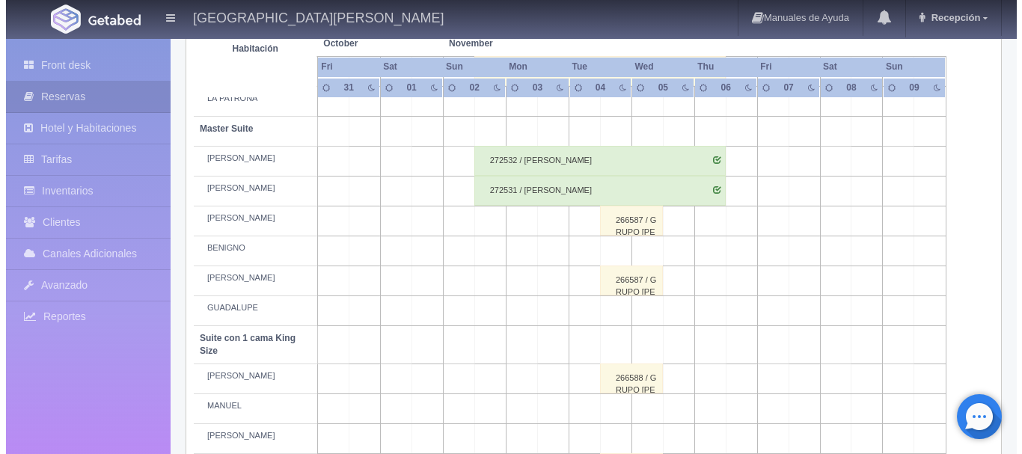
scroll to position [509, 0]
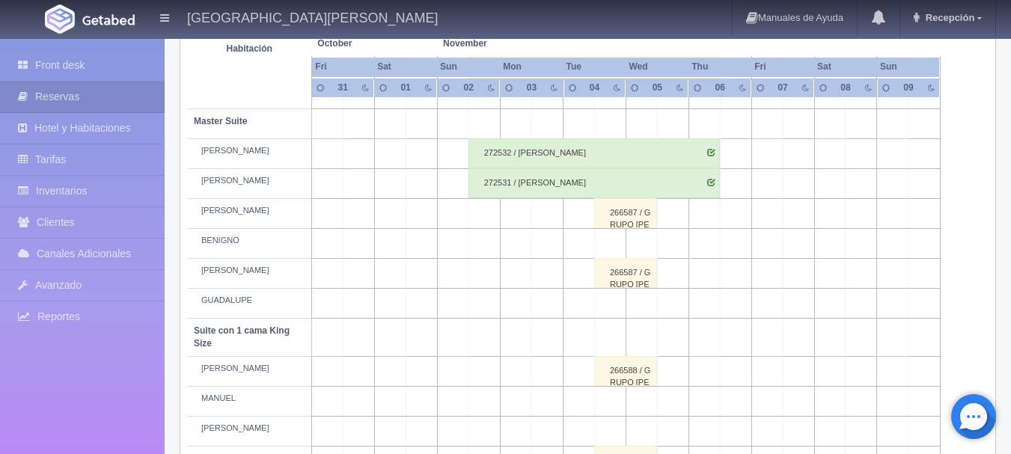
click at [486, 246] on td at bounding box center [483, 244] width 31 height 30
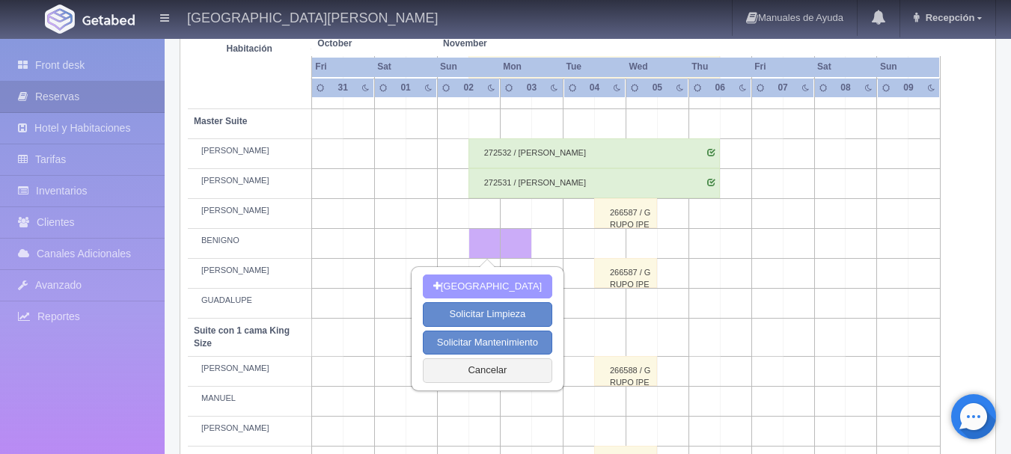
click at [489, 288] on button "Nueva Reserva" at bounding box center [487, 287] width 129 height 25
type input "[DATE]"
type input "03-11-2025"
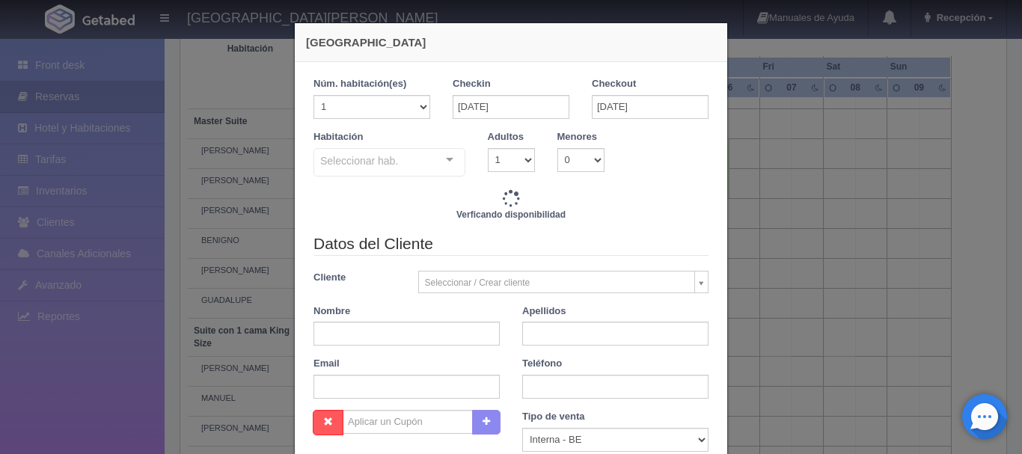
checkbox input "false"
type input "4700.00"
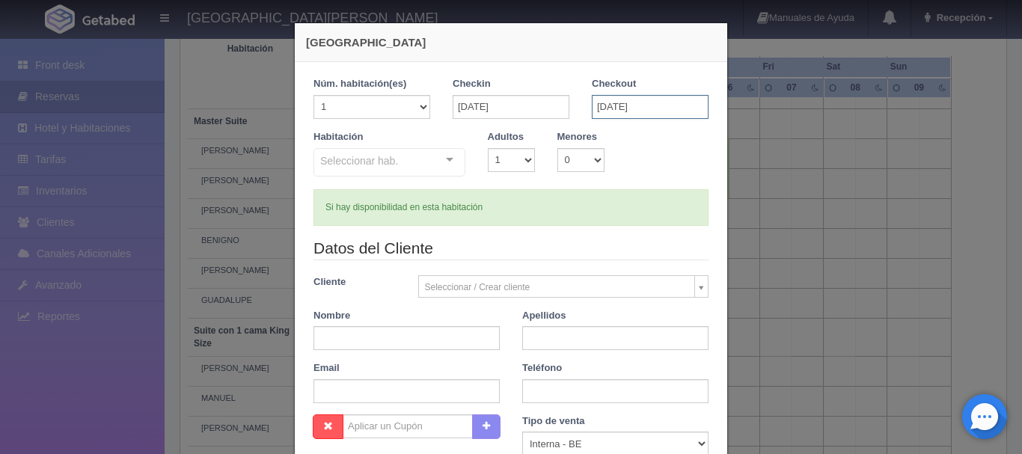
click at [644, 106] on input "03-11-2025" at bounding box center [650, 107] width 117 height 24
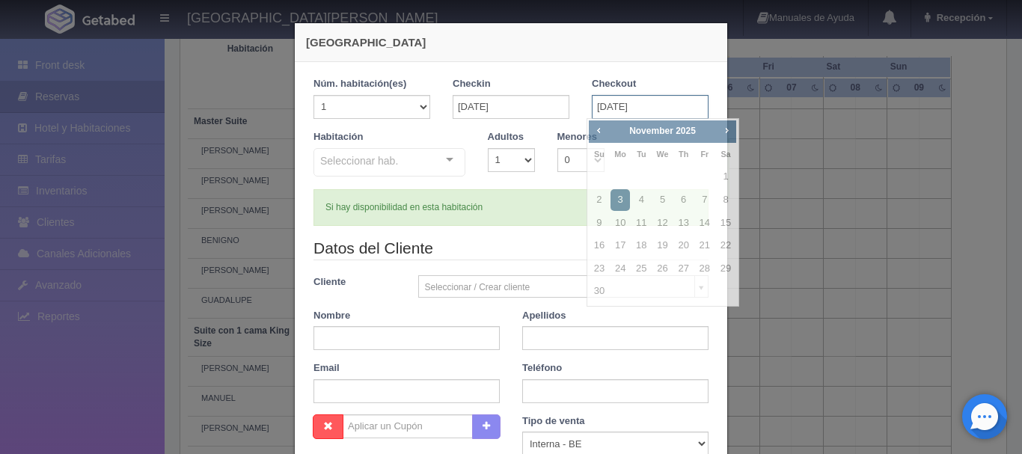
checkbox input "false"
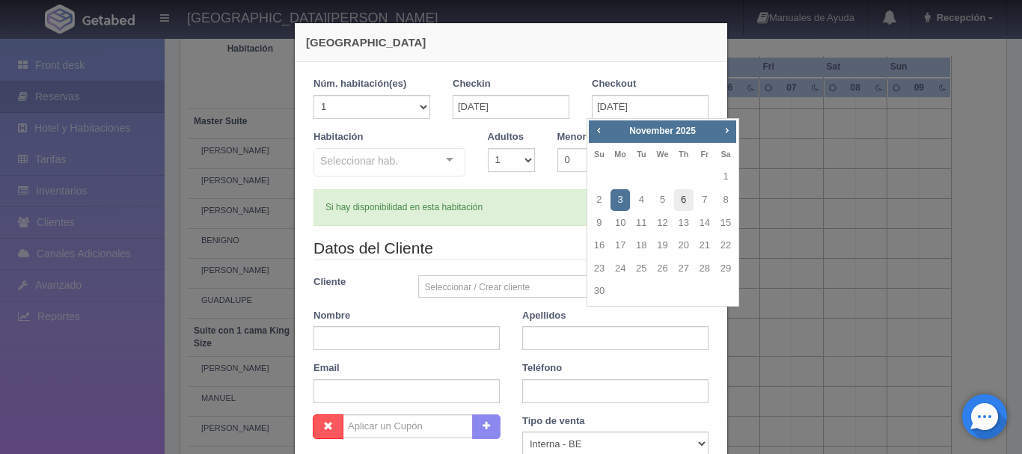
click at [681, 202] on link "6" at bounding box center [683, 200] width 19 height 22
type input "06-11-2025"
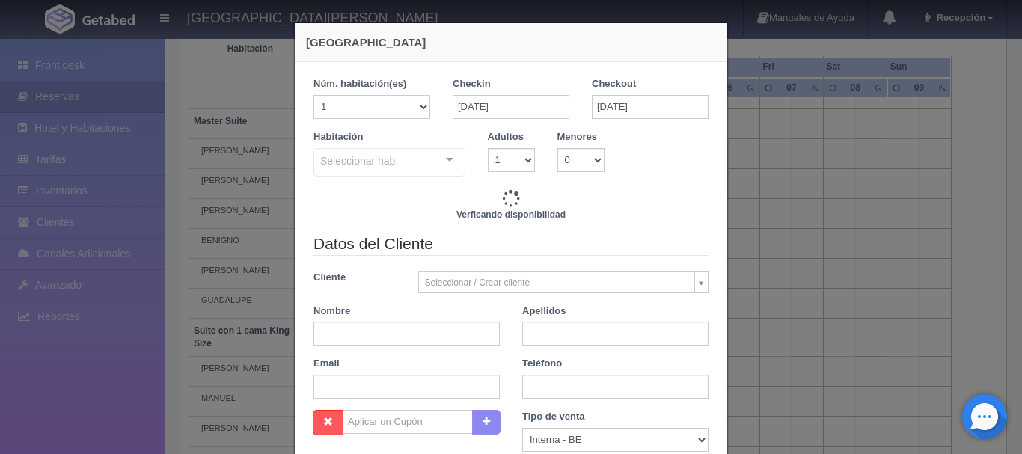
checkbox input "false"
type input "18800.00"
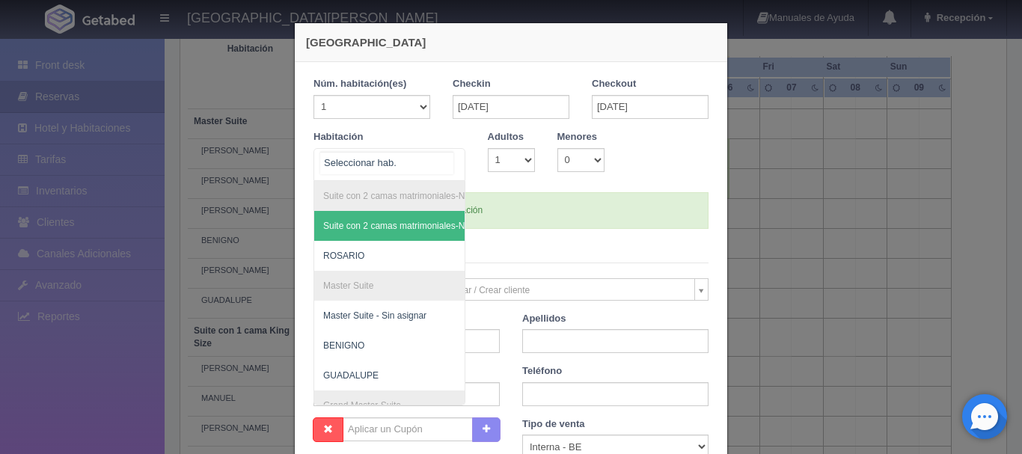
click at [444, 159] on div "Suite con 2 camas matrimoniales-No apta para menores Suite con 2 camas matrimon…" at bounding box center [389, 164] width 152 height 33
checkbox input "false"
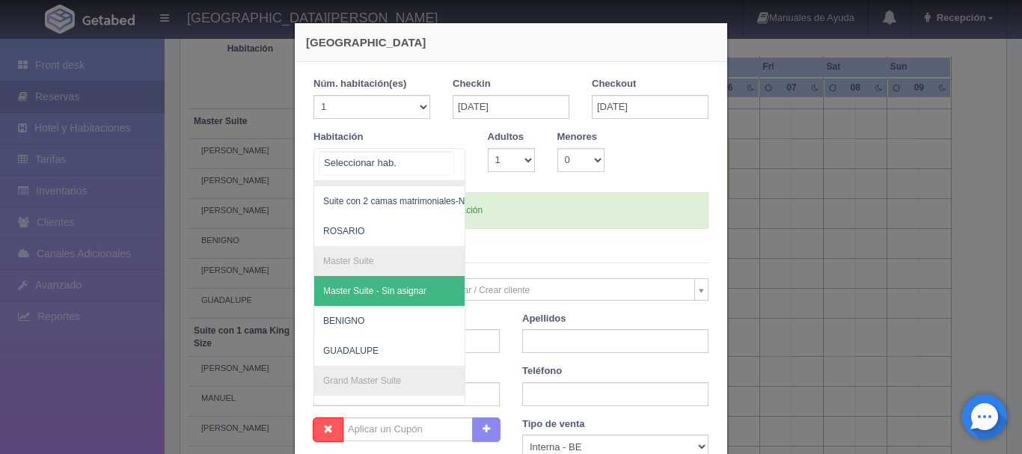
scroll to position [25, 0]
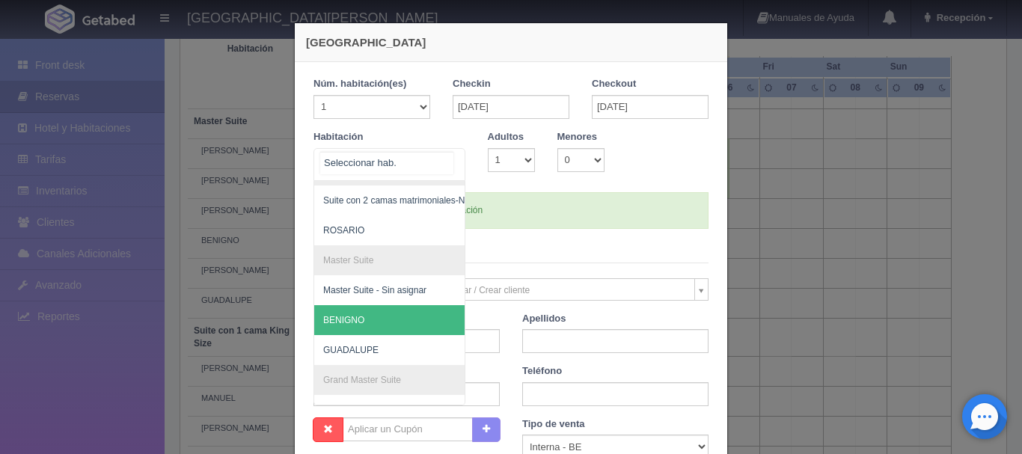
click at [371, 323] on span "BENIGNO" at bounding box center [462, 320] width 296 height 30
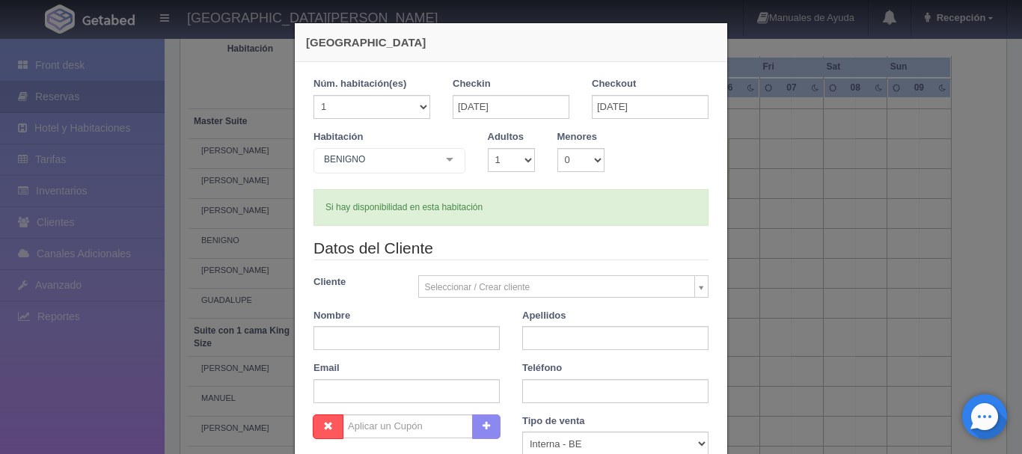
checkbox input "false"
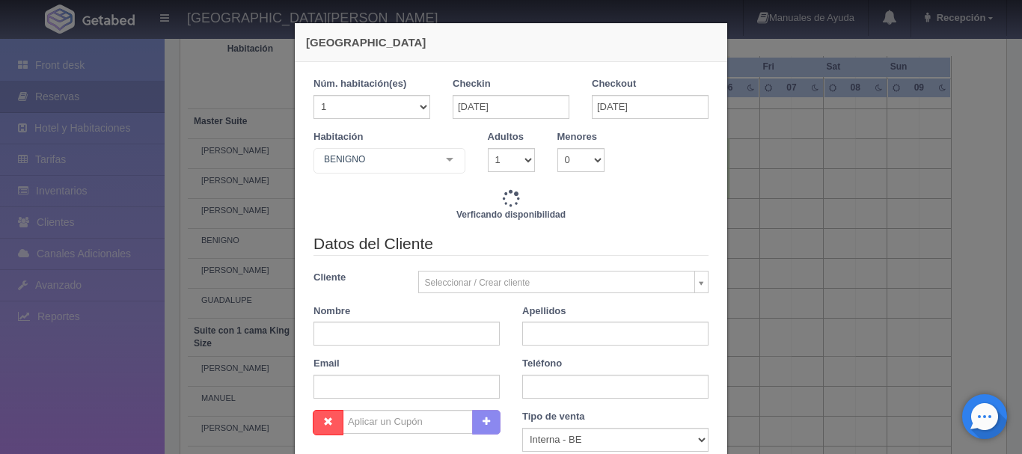
type input "18800.00"
checkbox input "false"
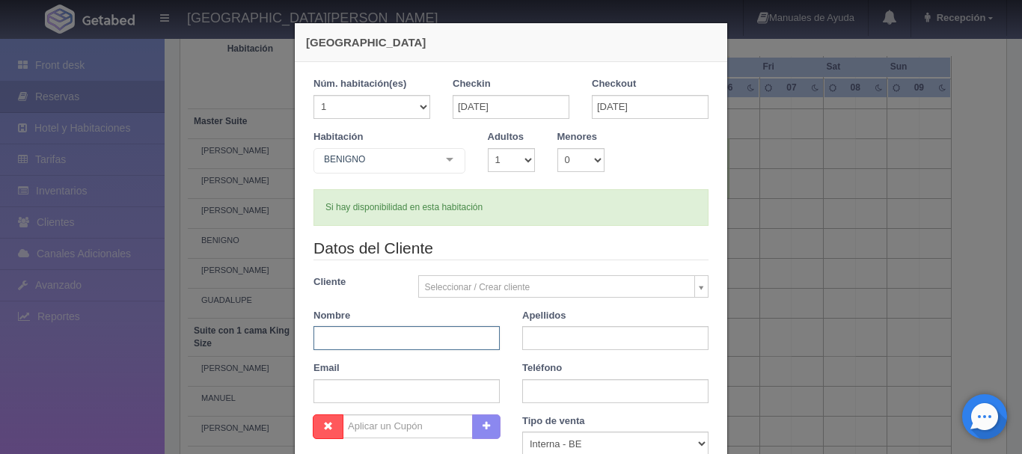
click at [422, 341] on input "text" at bounding box center [406, 338] width 186 height 24
type input "SUSAN"
type input "BARTYZAL"
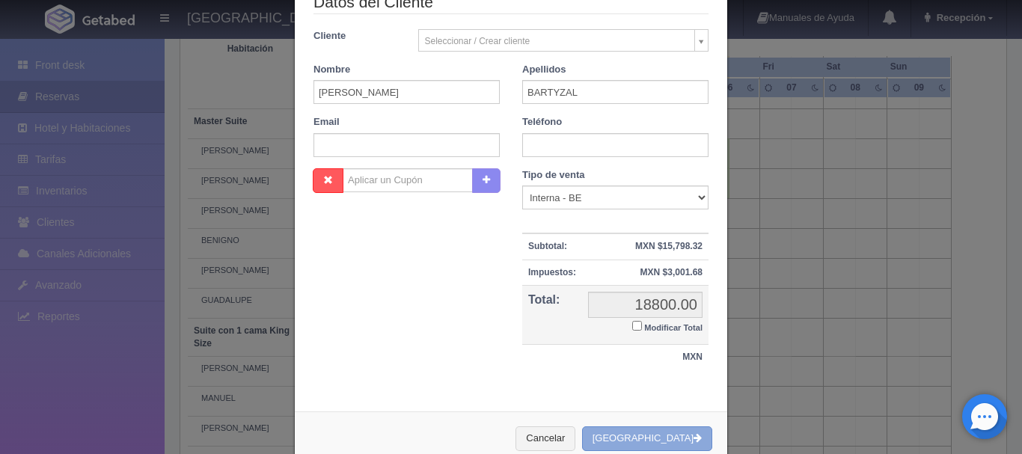
click at [643, 435] on button "[GEOGRAPHIC_DATA]" at bounding box center [647, 438] width 130 height 25
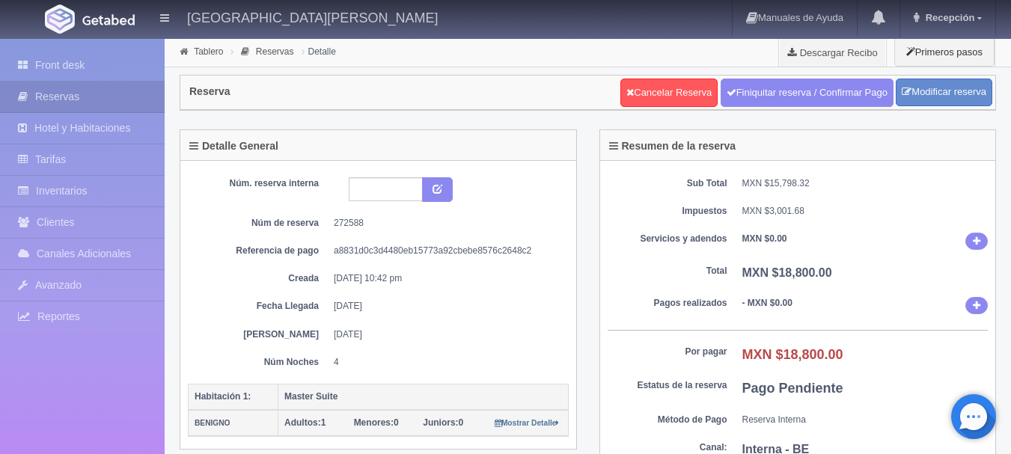
click at [83, 11] on picture at bounding box center [109, 19] width 60 height 36
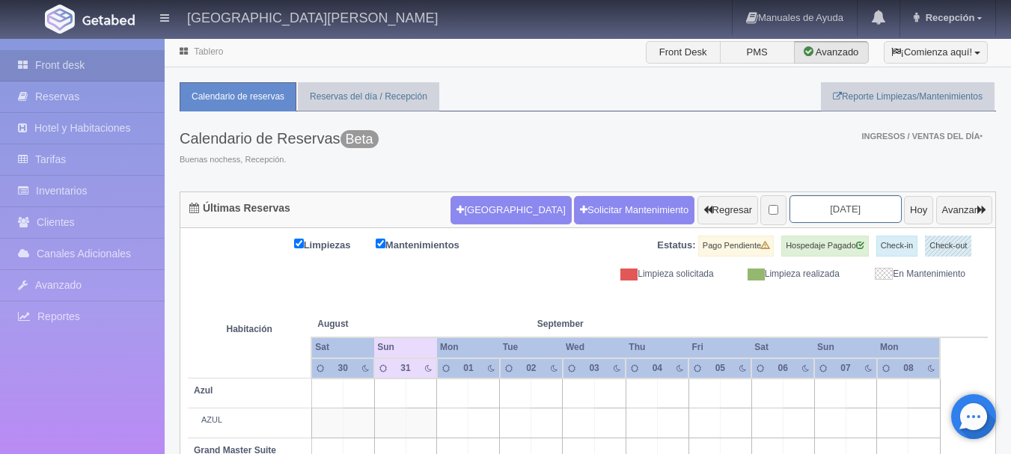
click at [807, 203] on input "2025-09-01" at bounding box center [845, 209] width 112 height 28
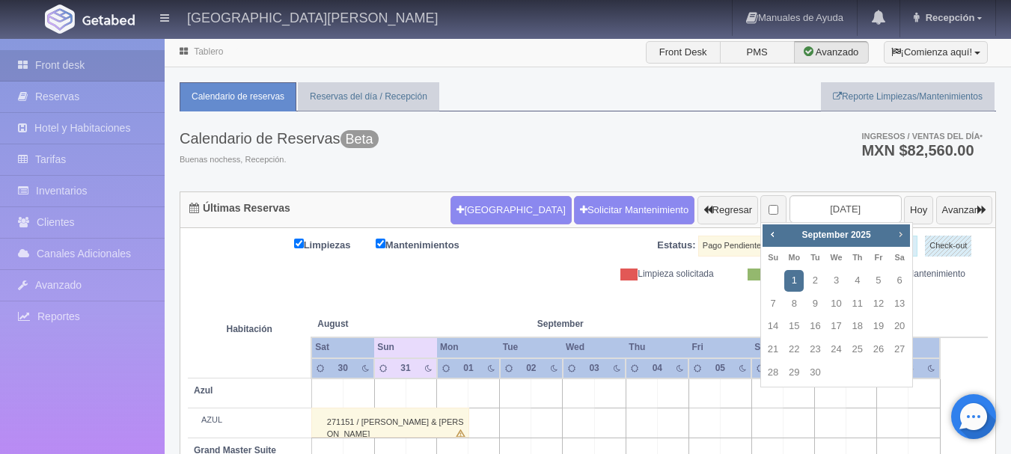
click at [900, 238] on span "Next" at bounding box center [900, 234] width 12 height 12
click at [779, 306] on link "2" at bounding box center [772, 304] width 19 height 22
type input "[DATE]"
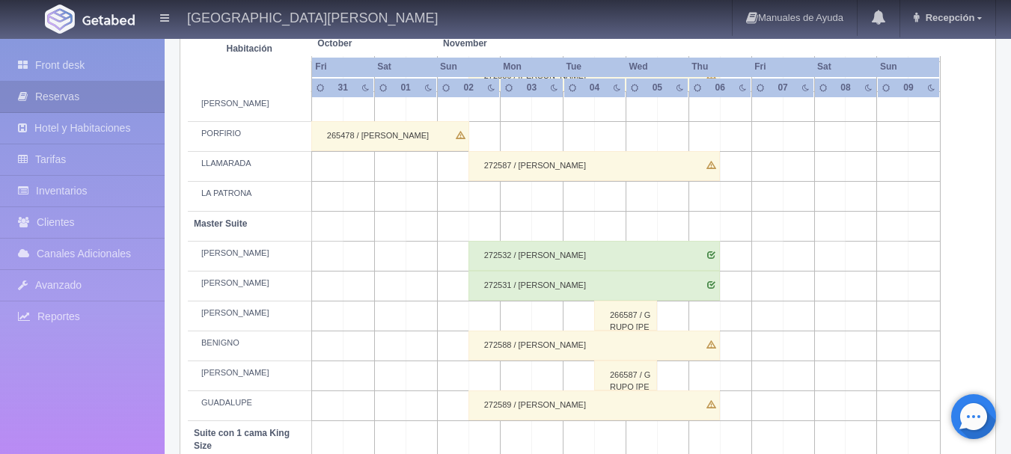
scroll to position [420, 0]
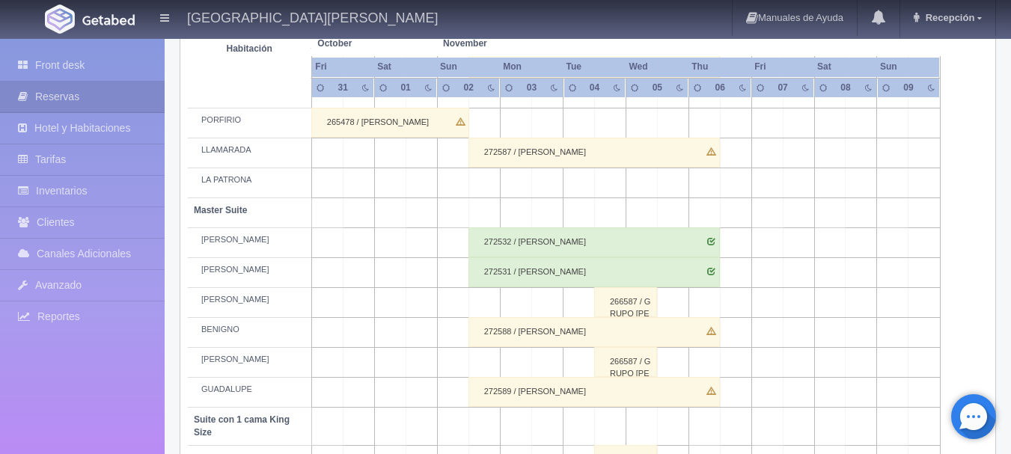
click at [510, 241] on div "272532 / [PERSON_NAME]" at bounding box center [593, 242] width 251 height 30
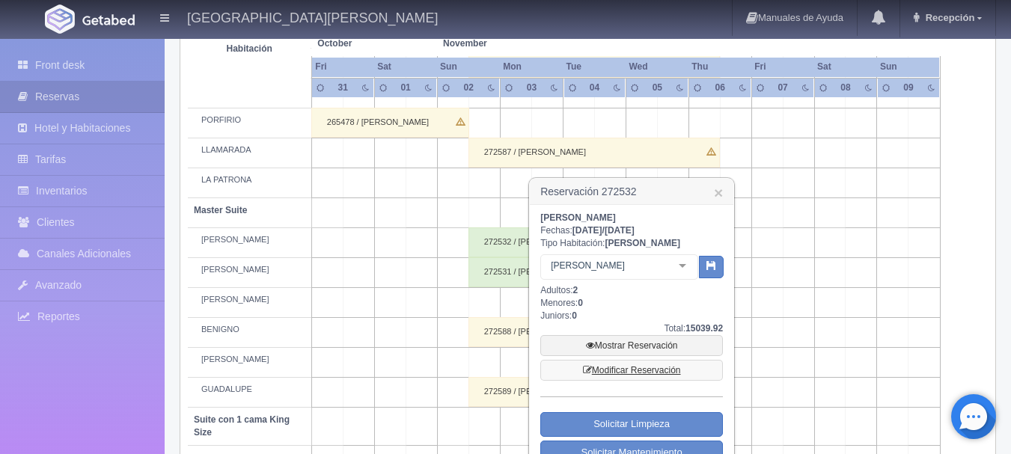
click at [643, 370] on link "Modificar Reservación" at bounding box center [631, 370] width 183 height 21
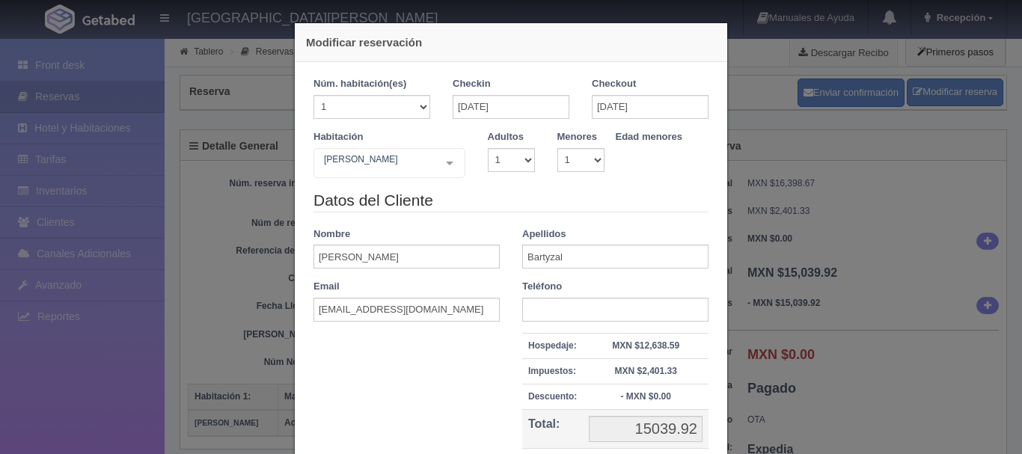
select select "1"
click at [444, 167] on div "[PERSON_NAME] Suite con 2 camas matrimoniales-No apta para menores Suite con 2 …" at bounding box center [389, 163] width 152 height 30
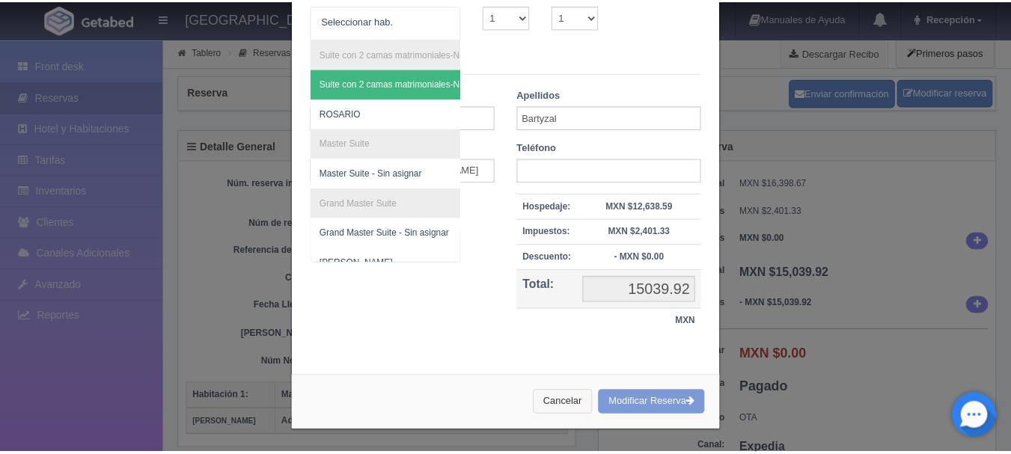
scroll to position [139, 0]
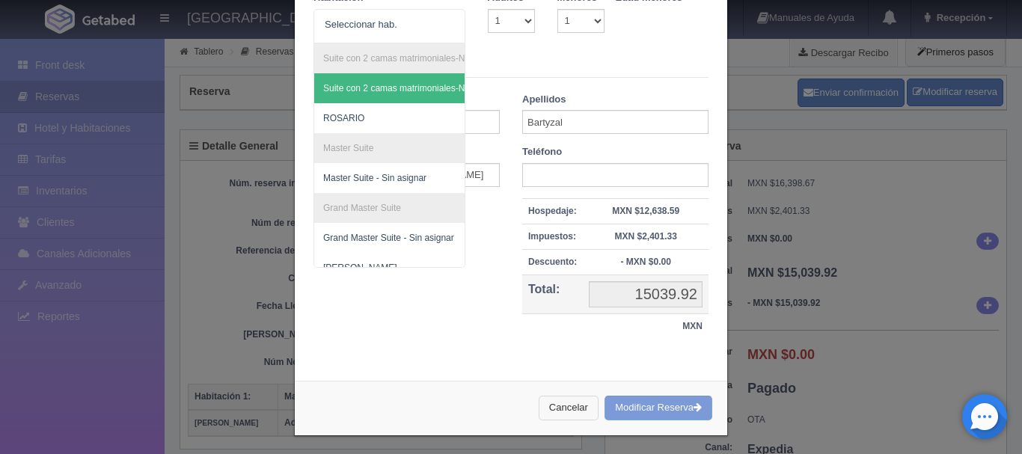
click at [565, 400] on button "Cancelar" at bounding box center [569, 408] width 60 height 25
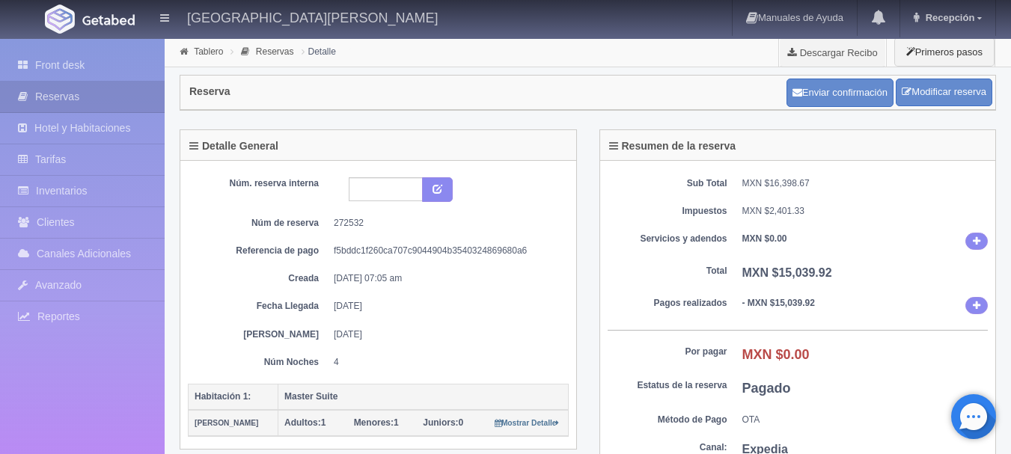
click at [105, 19] on img at bounding box center [108, 19] width 52 height 11
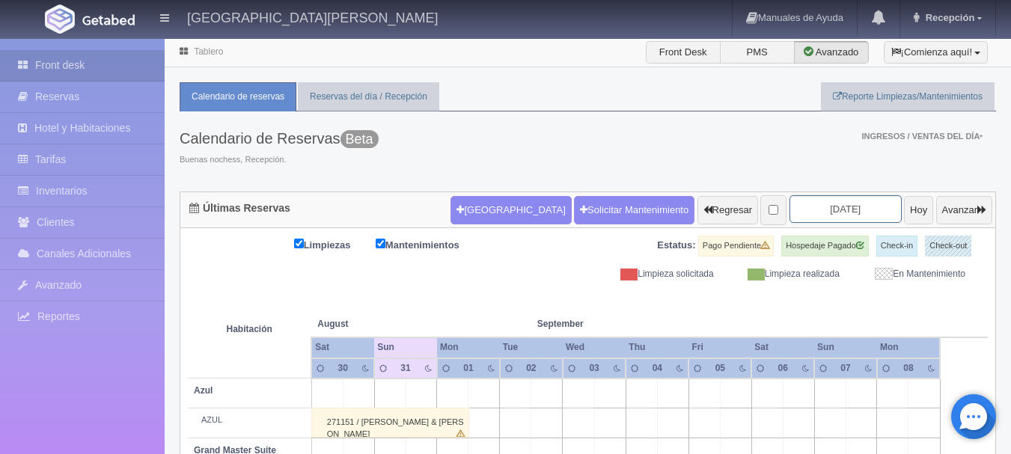
click at [836, 210] on input "2025-09-01" at bounding box center [845, 209] width 112 height 28
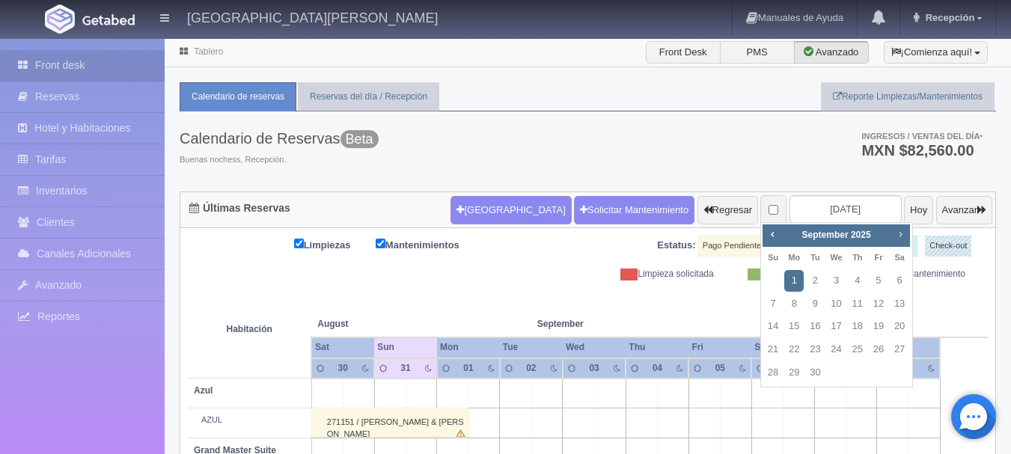
click at [902, 235] on span "Next" at bounding box center [900, 234] width 12 height 12
click at [774, 233] on span "Prev" at bounding box center [772, 234] width 12 height 12
click at [775, 309] on link "2" at bounding box center [772, 304] width 19 height 22
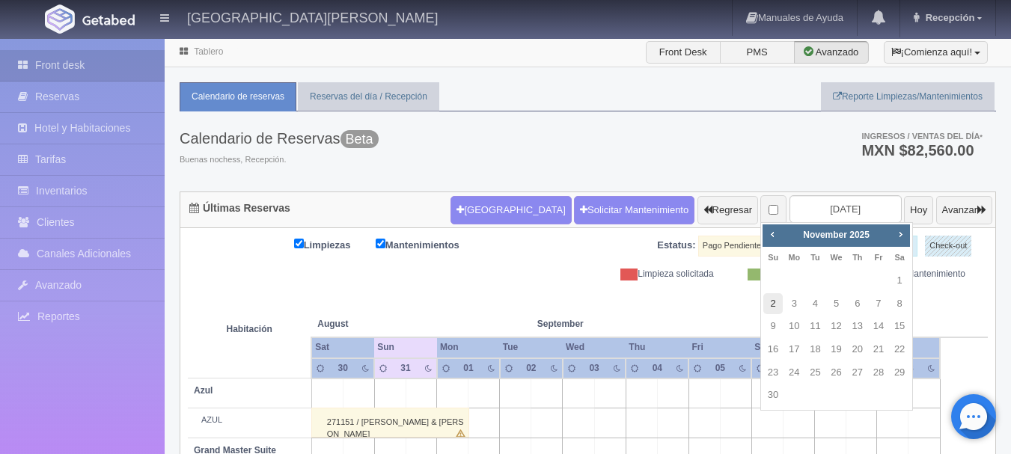
type input "2025-11-02"
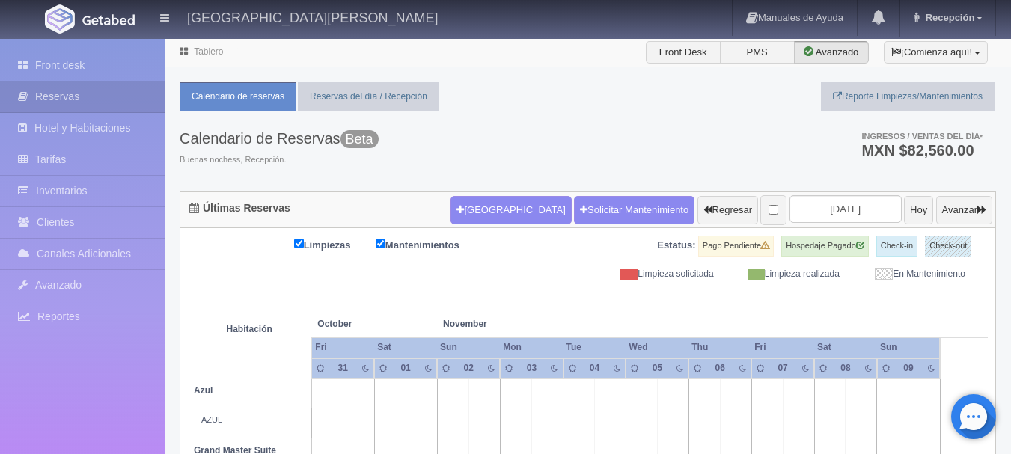
click at [76, 20] on picture at bounding box center [59, 18] width 37 height 37
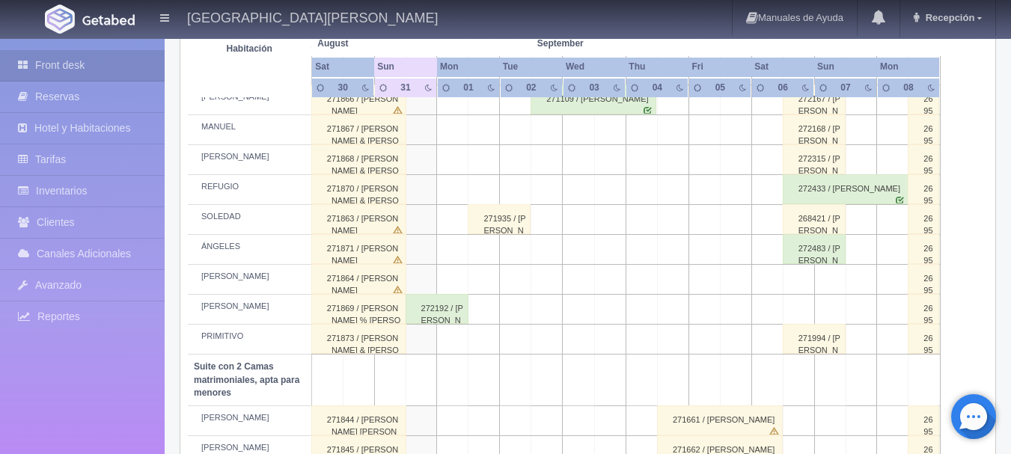
scroll to position [810, 0]
